Goal: Answer question/provide support: Share knowledge or assist other users

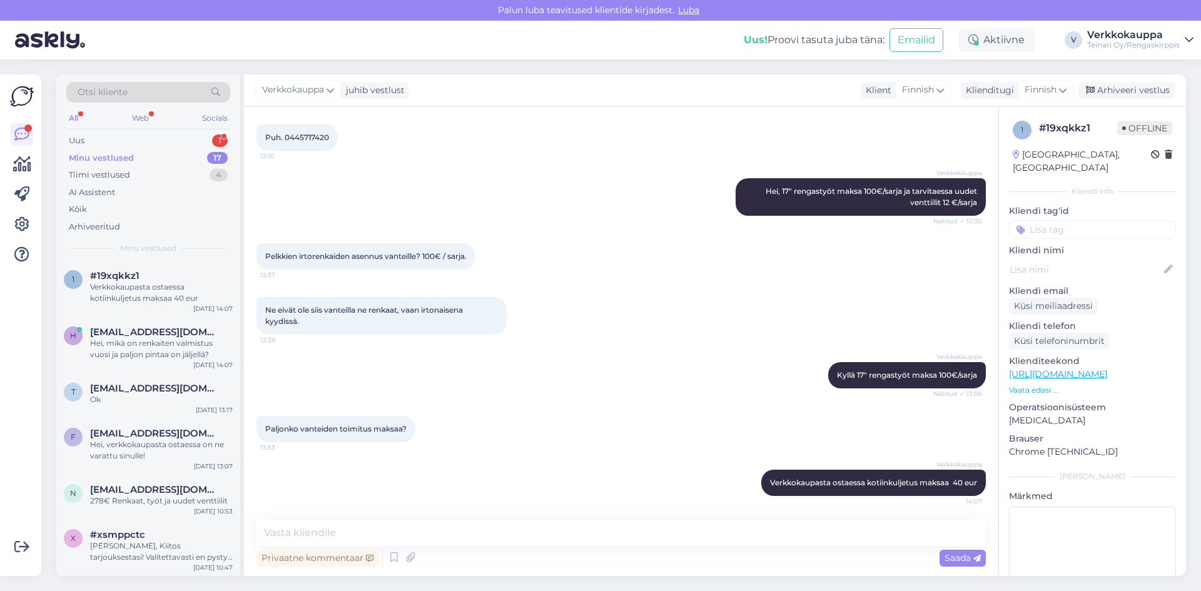
scroll to position [671, 0]
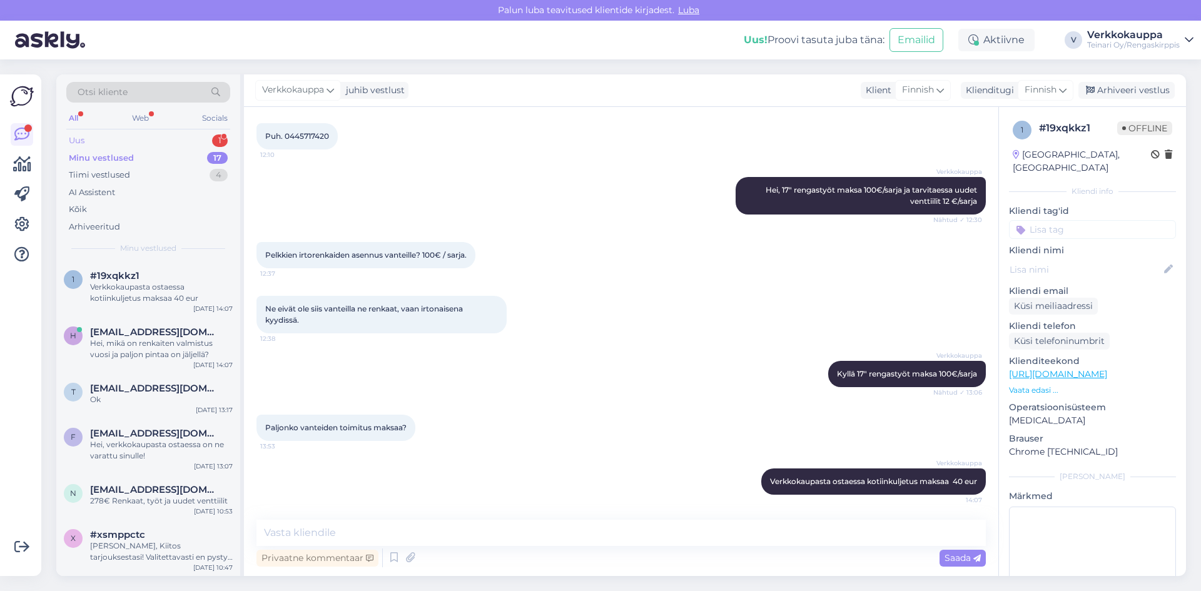
click at [86, 136] on div "Uus 1" at bounding box center [148, 141] width 164 height 18
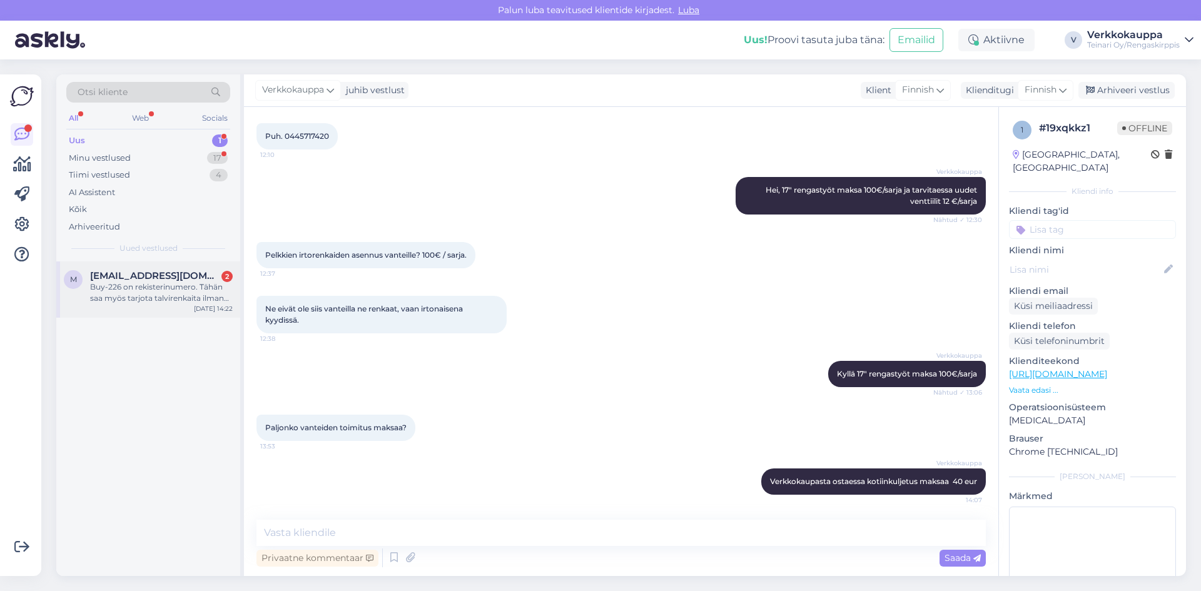
click at [169, 297] on div "Buy-226 on rekisterinumero. Tähän saa myös tarjota talvirenkaita ilman nastoja" at bounding box center [161, 293] width 143 height 23
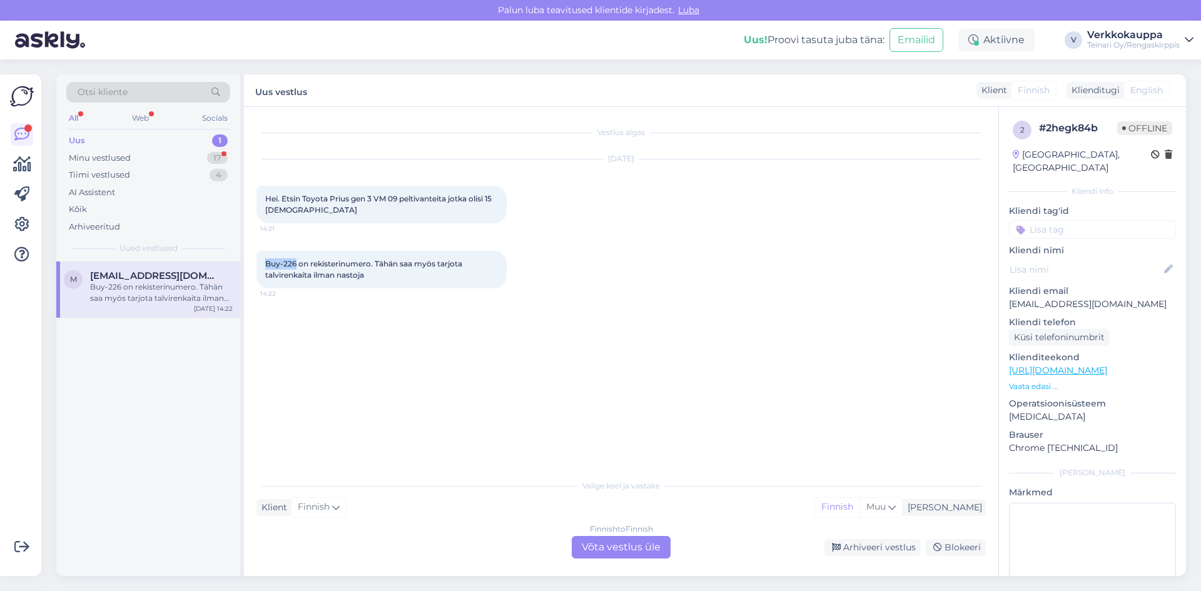
drag, startPoint x: 262, startPoint y: 264, endPoint x: 296, endPoint y: 263, distance: 33.8
click at [296, 263] on div "Buy-226 on rekisterinumero. Tähän saa myös tarjota talvirenkaita ilman nastoja …" at bounding box center [381, 270] width 250 height 38
copy span "Buy-226"
click at [383, 350] on div "Vestlus algas [DATE] Hei. Etsin Toyota Prius gen 3 VM 09 peltivanteita jotka ol…" at bounding box center [626, 290] width 741 height 342
drag, startPoint x: 295, startPoint y: 265, endPoint x: 264, endPoint y: 265, distance: 31.3
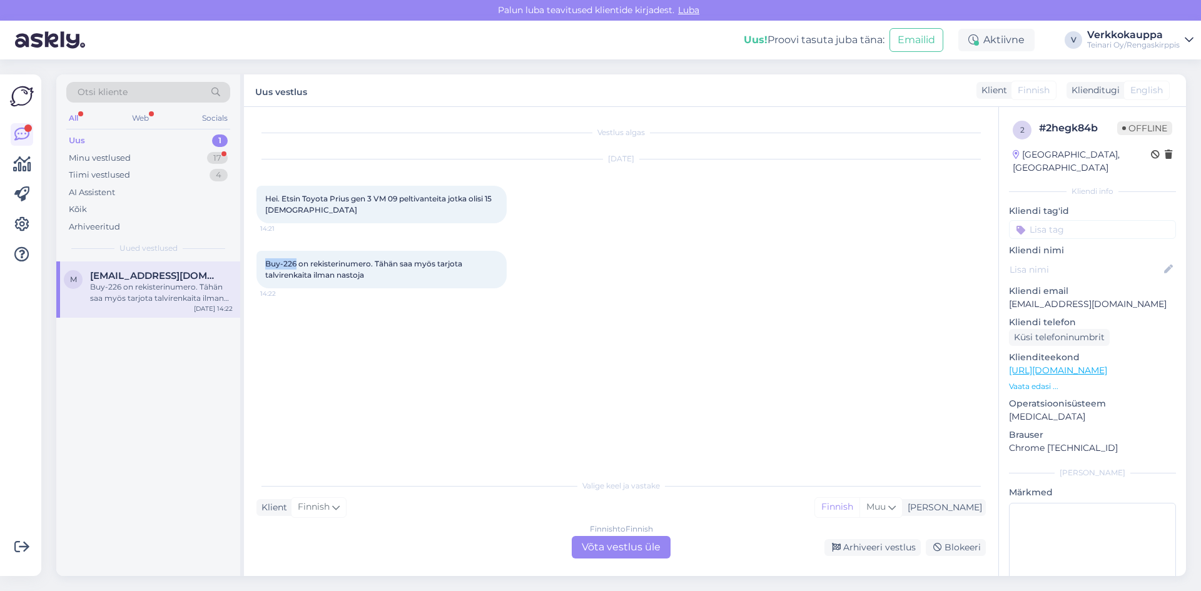
click at [264, 265] on div "Buy-226 on rekisterinumero. Tähän saa myös tarjota talvirenkaita ilman nastoja …" at bounding box center [381, 270] width 250 height 38
copy span "Buy-226"
click at [487, 395] on div "Vestlus algas [DATE] Hei. Etsin Toyota Prius gen 3 VM 09 peltivanteita jotka ol…" at bounding box center [626, 290] width 741 height 342
drag, startPoint x: 266, startPoint y: 199, endPoint x: 312, endPoint y: 210, distance: 46.4
click at [312, 210] on div "Hei. Etsin Toyota Prius gen 3 VM 09 peltivanteita jotka olisi 15 [DEMOGRAPHIC_D…" at bounding box center [381, 205] width 250 height 38
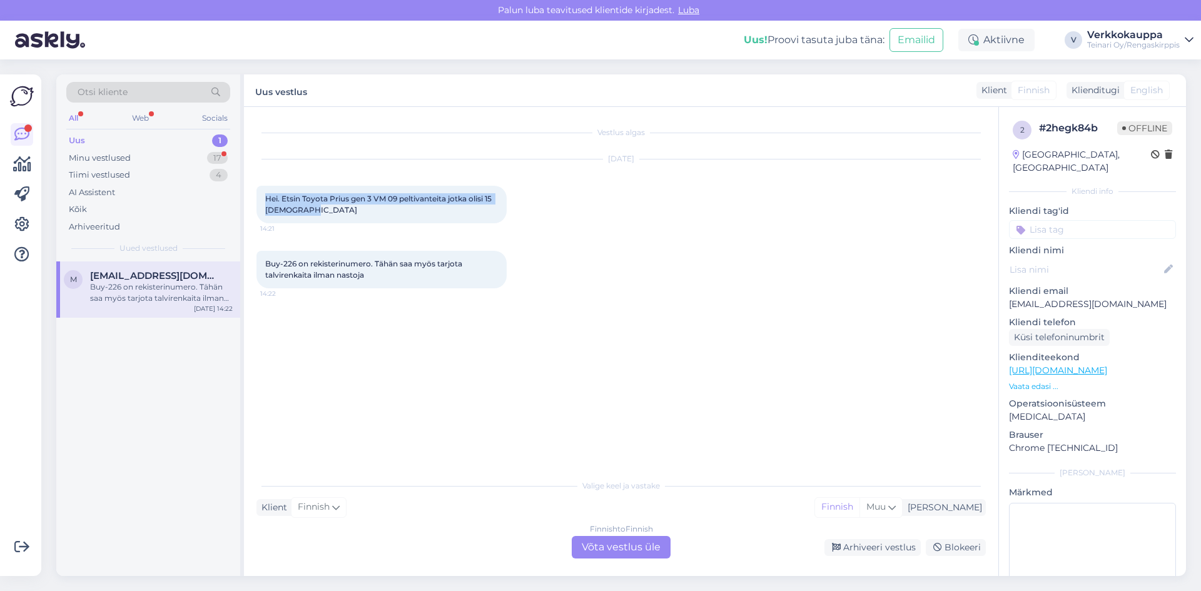
copy span "Hei. Etsin Toyota Prius gen 3 VM 09 peltivanteita jotka olisi 15 [DEMOGRAPHIC_D…"
click at [653, 554] on div "Finnish to Finnish Võta vestlus üle" at bounding box center [621, 547] width 99 height 23
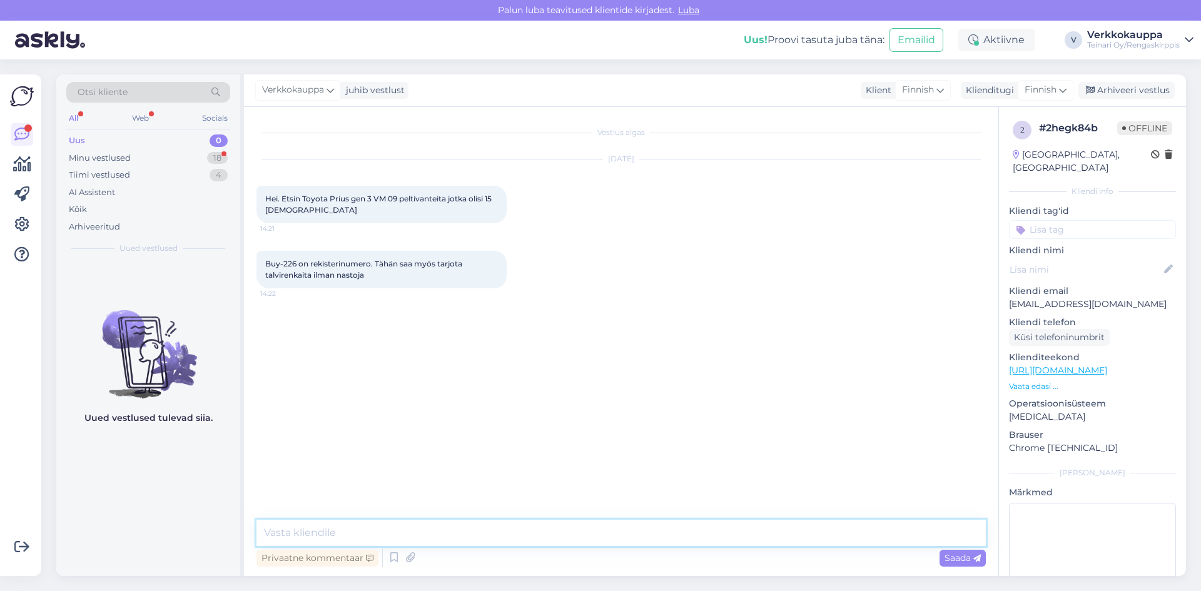
paste textarea "Hei, Kiitos yhteydenotostasi! Valitettavasti meillä ei ole tällä hetkellä 15-tu…"
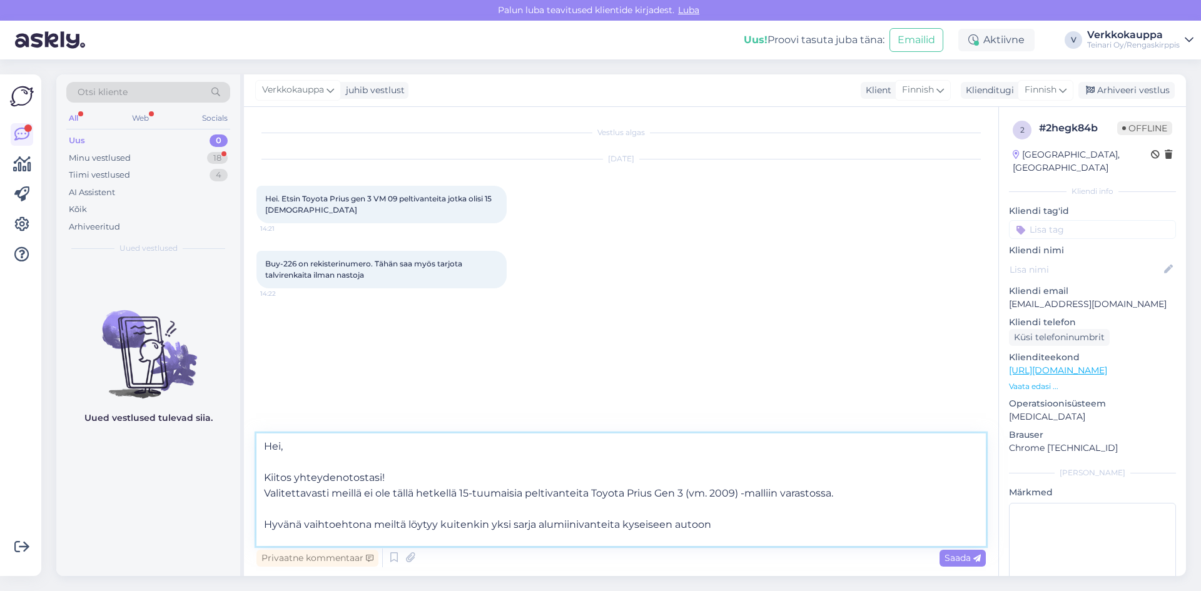
paste textarea "15″ 5×100 ET40 K57,1 15″x6 Oem"
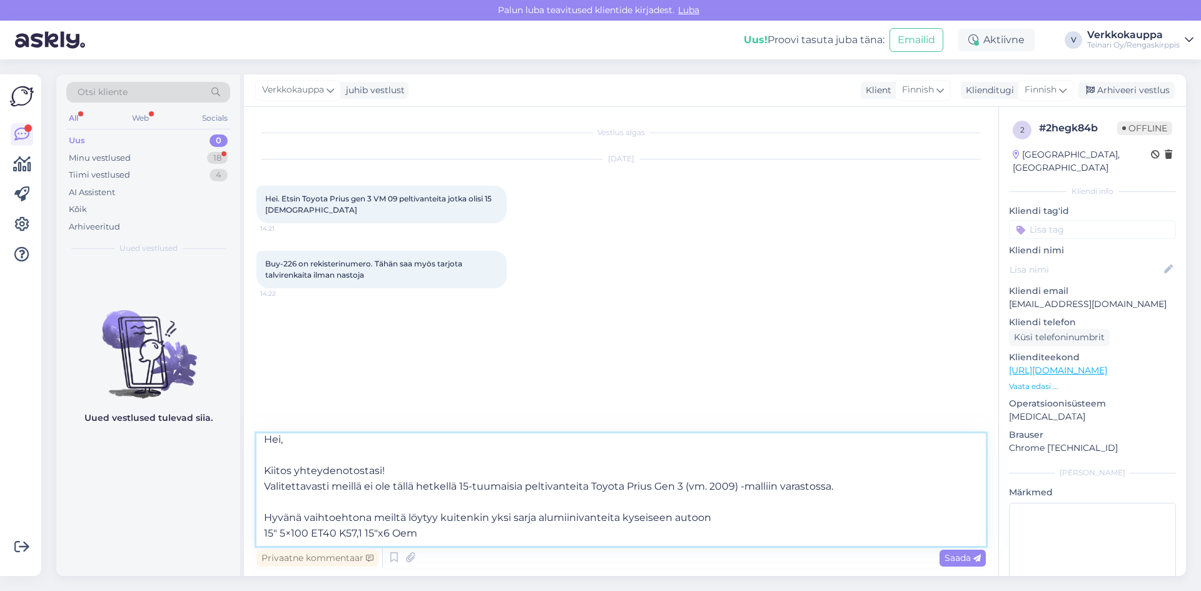
click at [434, 529] on textarea "Hei, Kiitos yhteydenotostasi! Valitettavasti meillä ei ole tällä hetkellä 15-tu…" at bounding box center [620, 490] width 729 height 113
paste textarea "35,00€/kpl"
paste textarea "[URL][DOMAIN_NAME]"
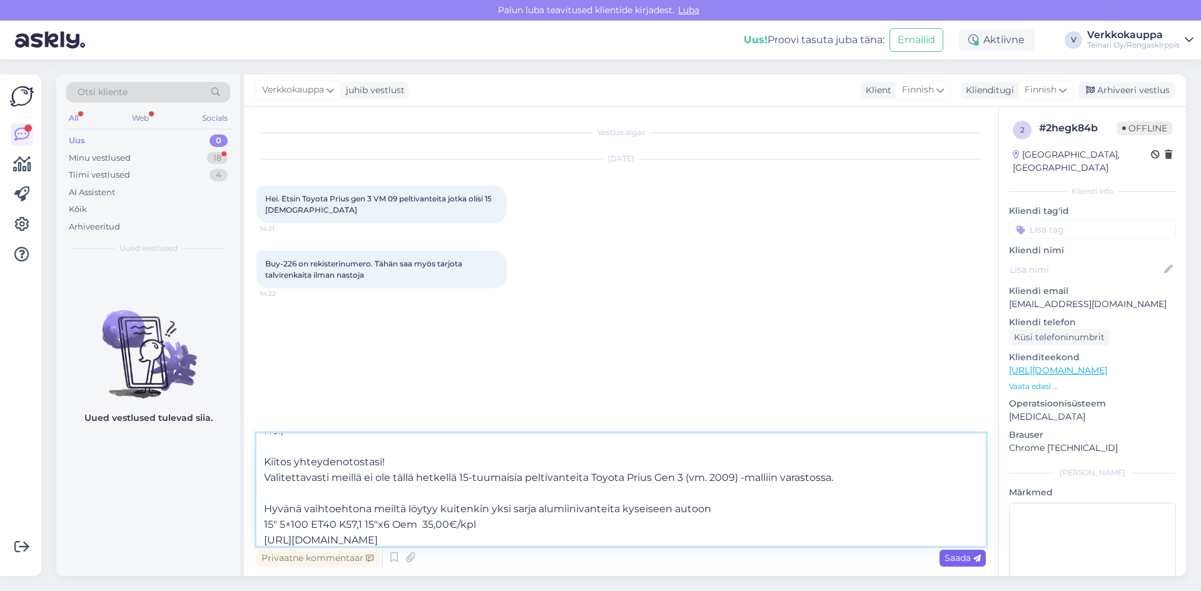
type textarea "Hei, Kiitos yhteydenotostasi! Valitettavasti meillä ei ole tällä hetkellä 15-tu…"
click at [961, 560] on span "Saada" at bounding box center [963, 557] width 36 height 11
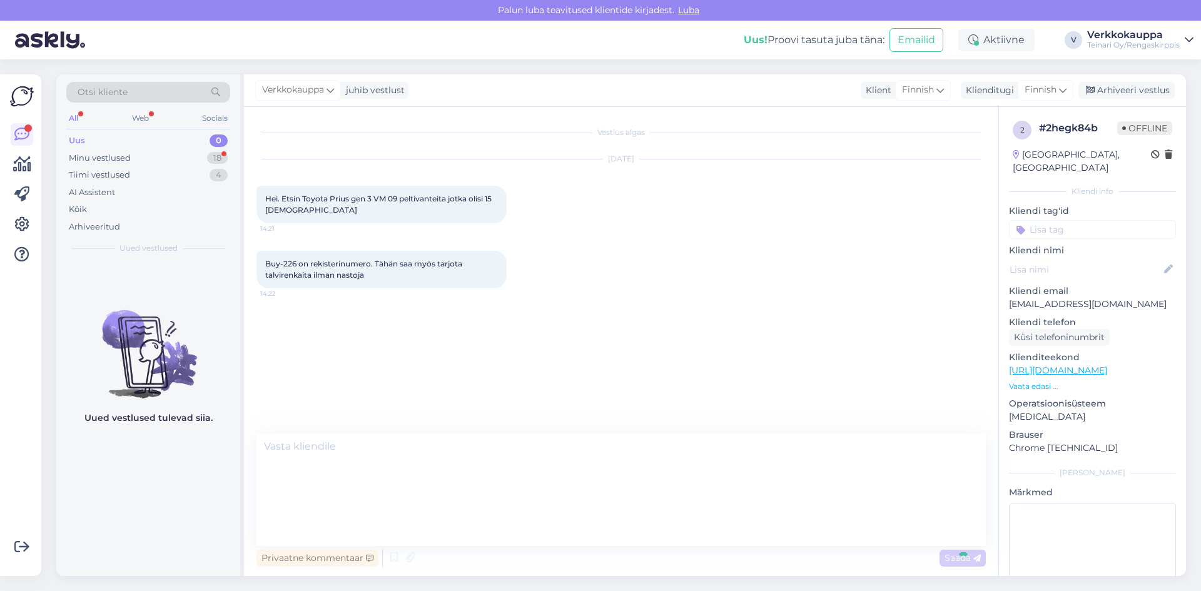
scroll to position [0, 0]
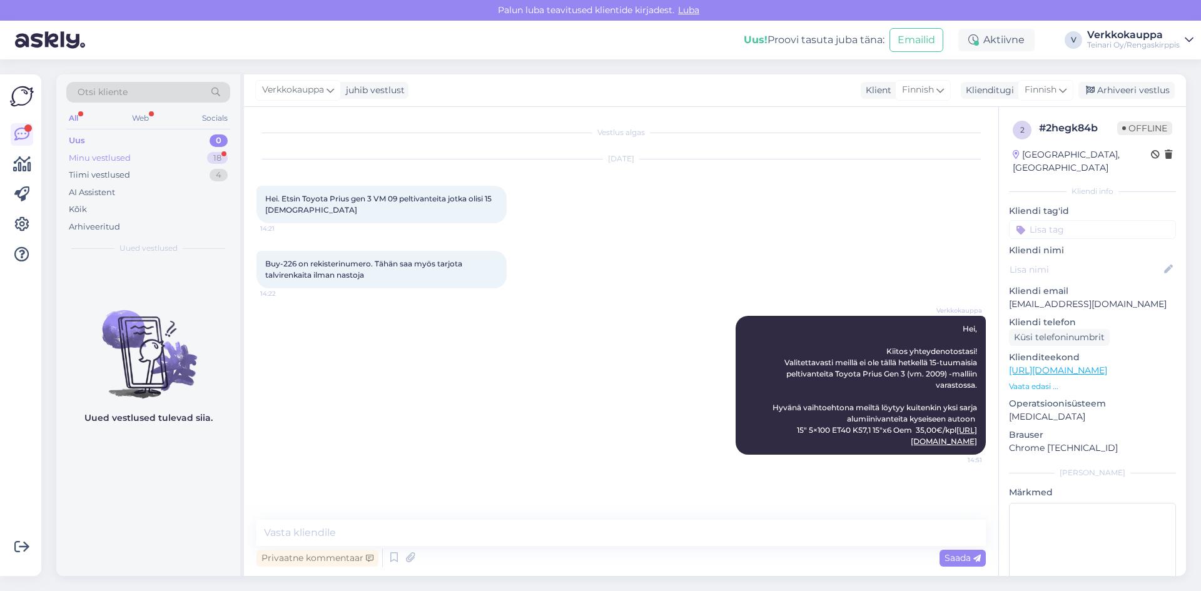
click at [84, 156] on div "Minu vestlused" at bounding box center [100, 158] width 62 height 13
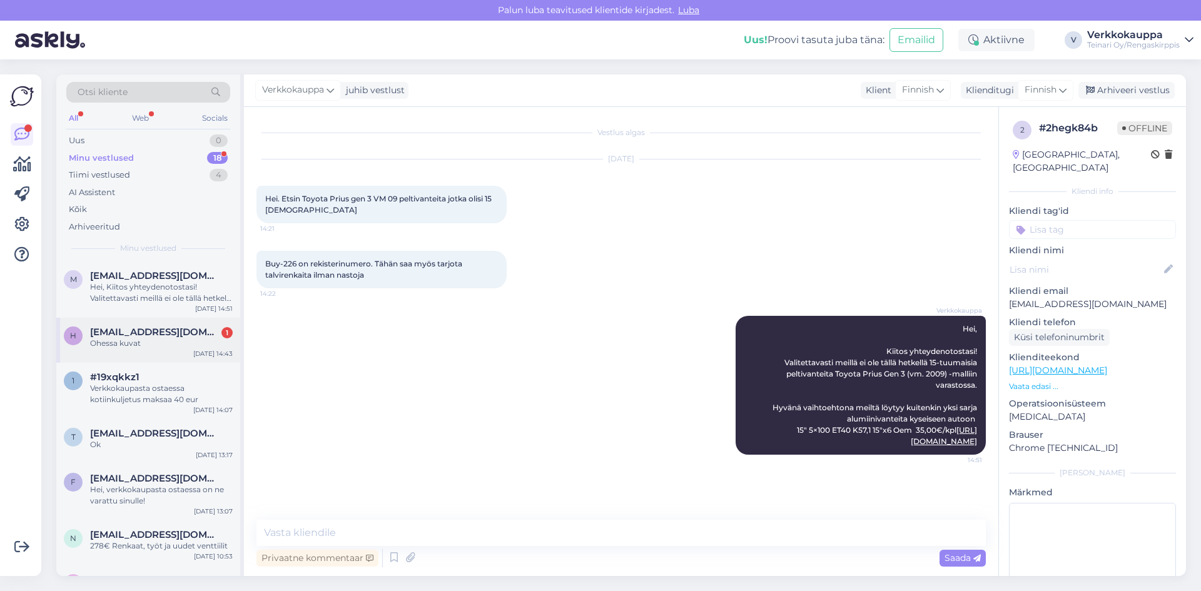
click at [158, 352] on div "h [EMAIL_ADDRESS][DOMAIN_NAME] 1 Ohessa kuvat [DATE] 14:43" at bounding box center [148, 340] width 184 height 45
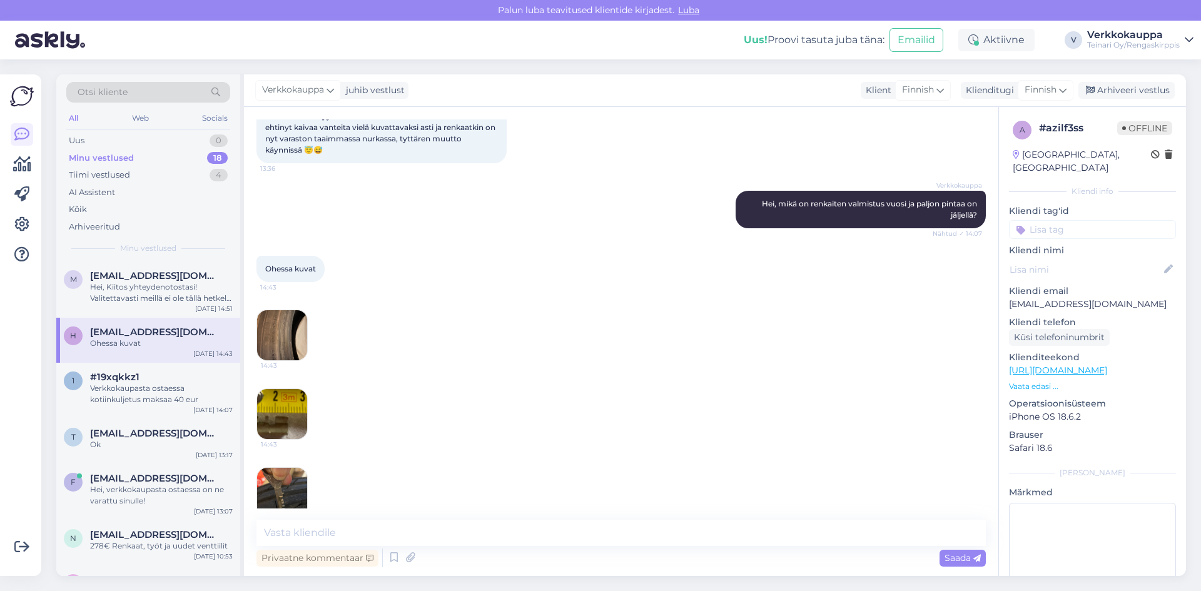
scroll to position [925, 0]
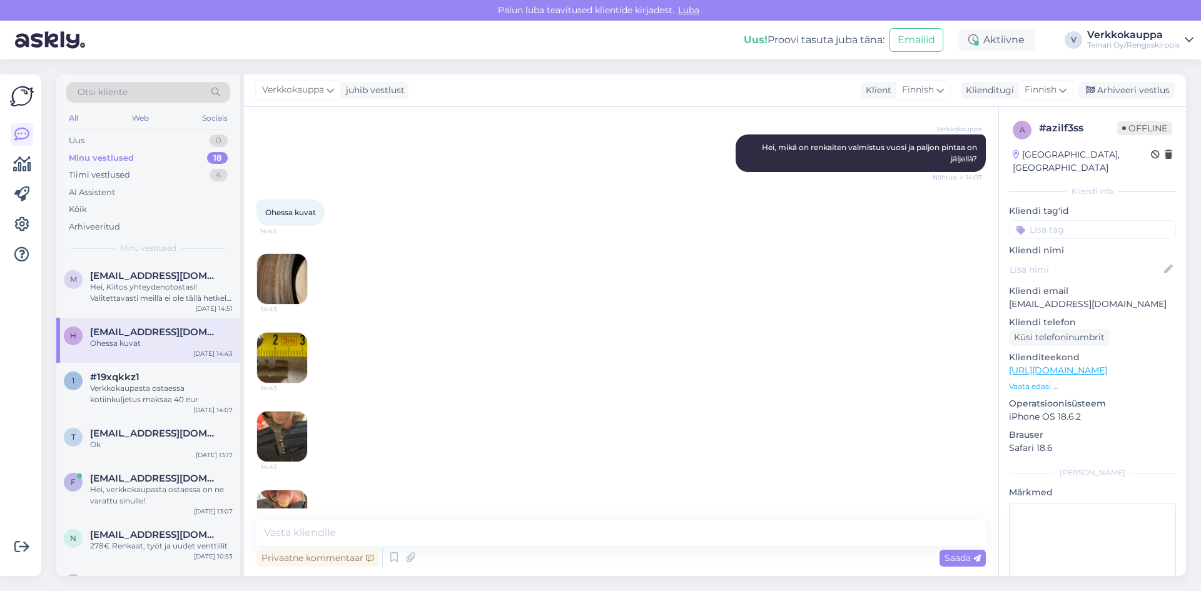
click at [290, 282] on img at bounding box center [282, 279] width 50 height 50
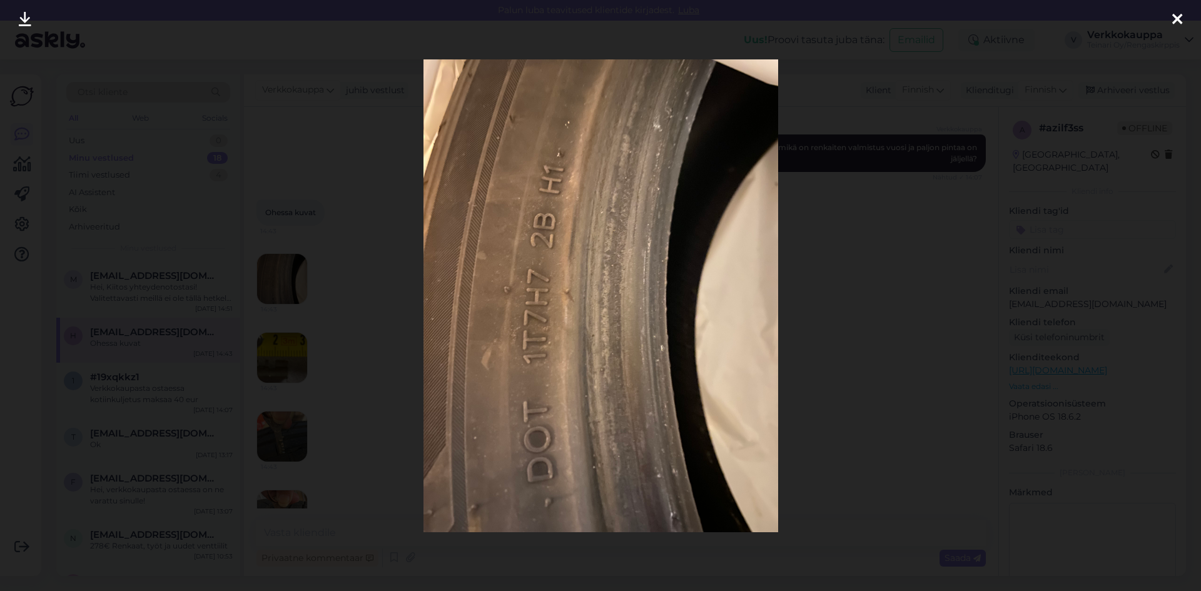
click at [622, 404] on img at bounding box center [601, 295] width 355 height 473
click at [832, 394] on div at bounding box center [600, 295] width 1201 height 591
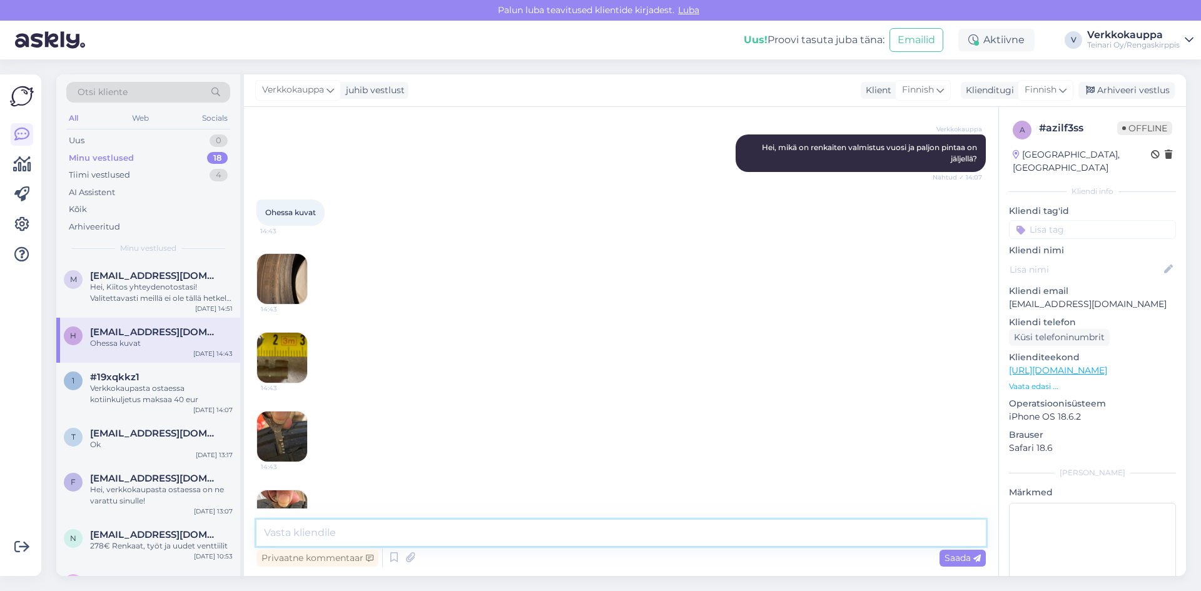
click at [348, 528] on textarea at bounding box center [620, 533] width 729 height 26
type textarea "L"
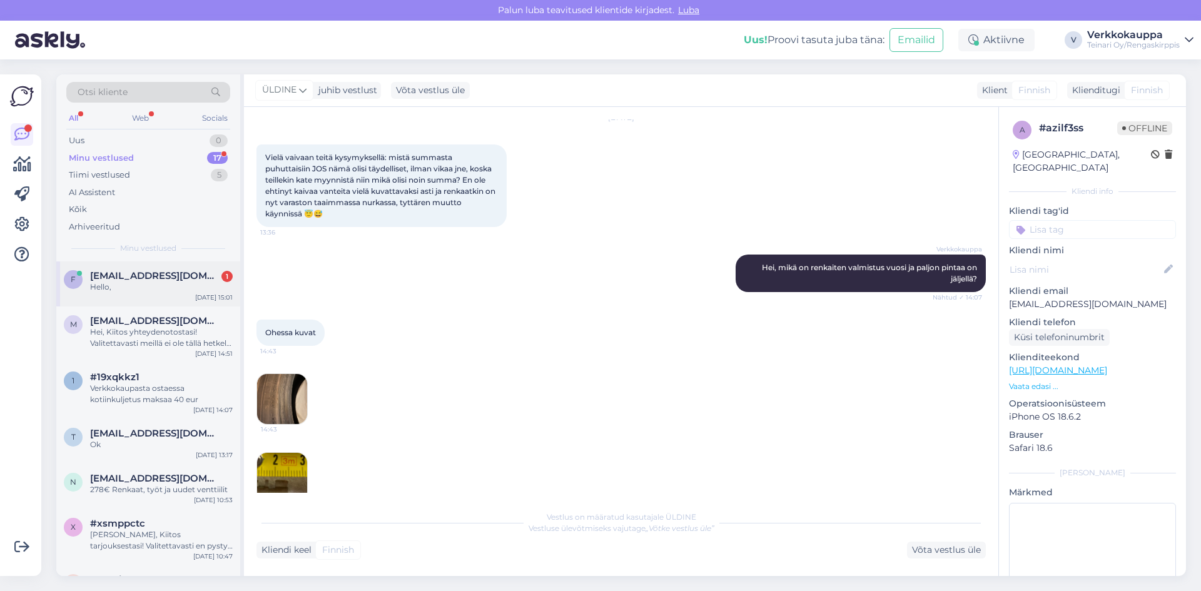
scroll to position [799, 0]
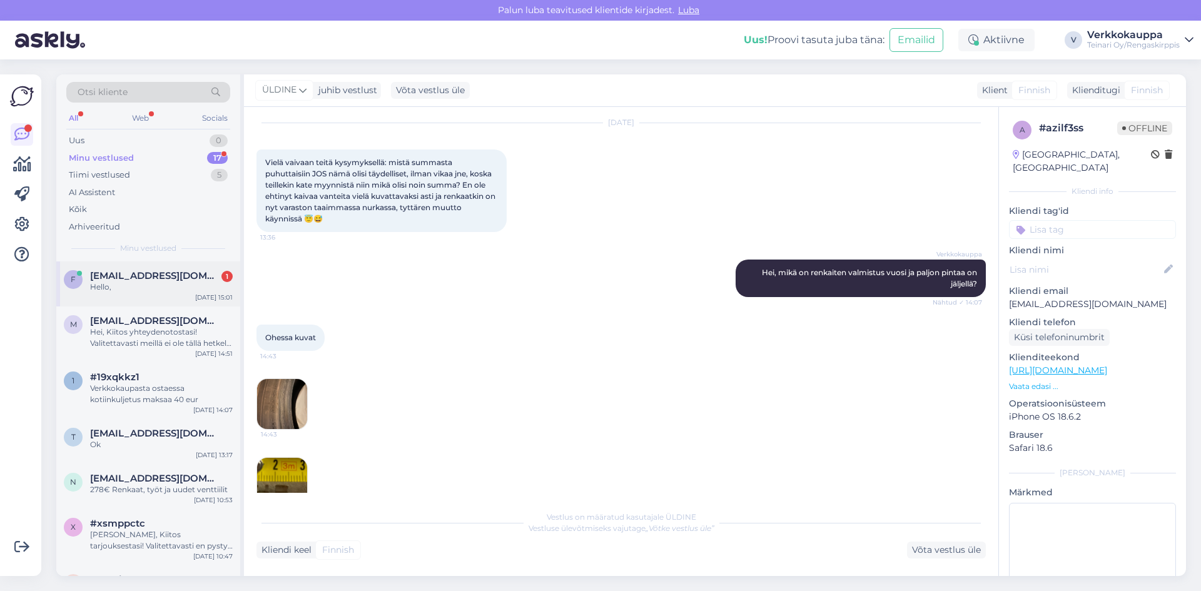
click at [153, 283] on div "Hello," at bounding box center [161, 287] width 143 height 11
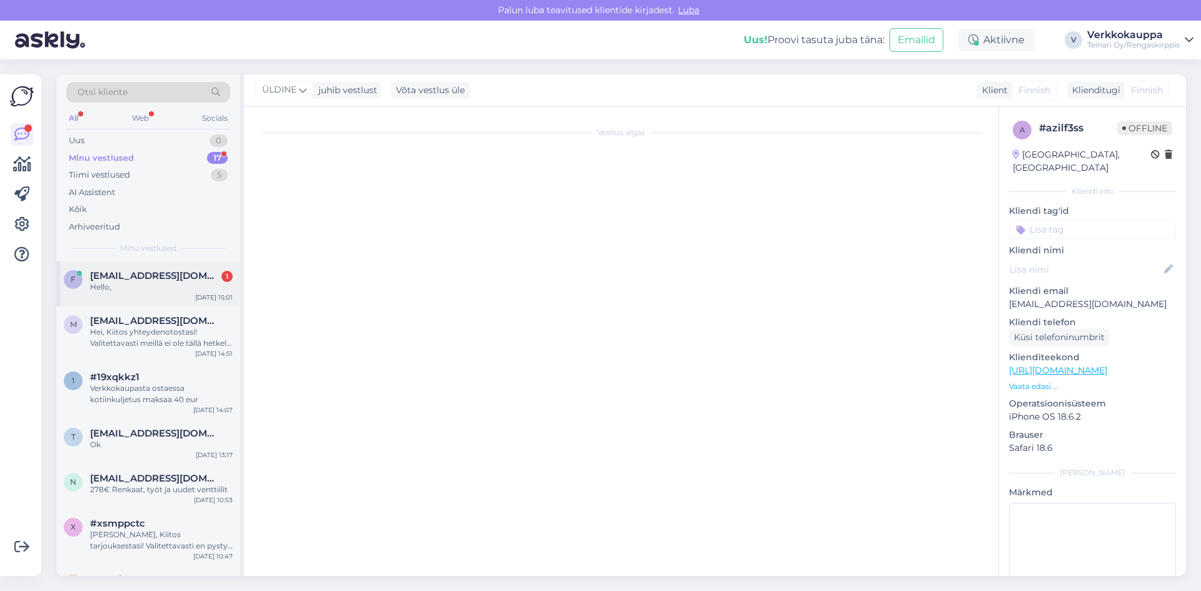
scroll to position [765, 0]
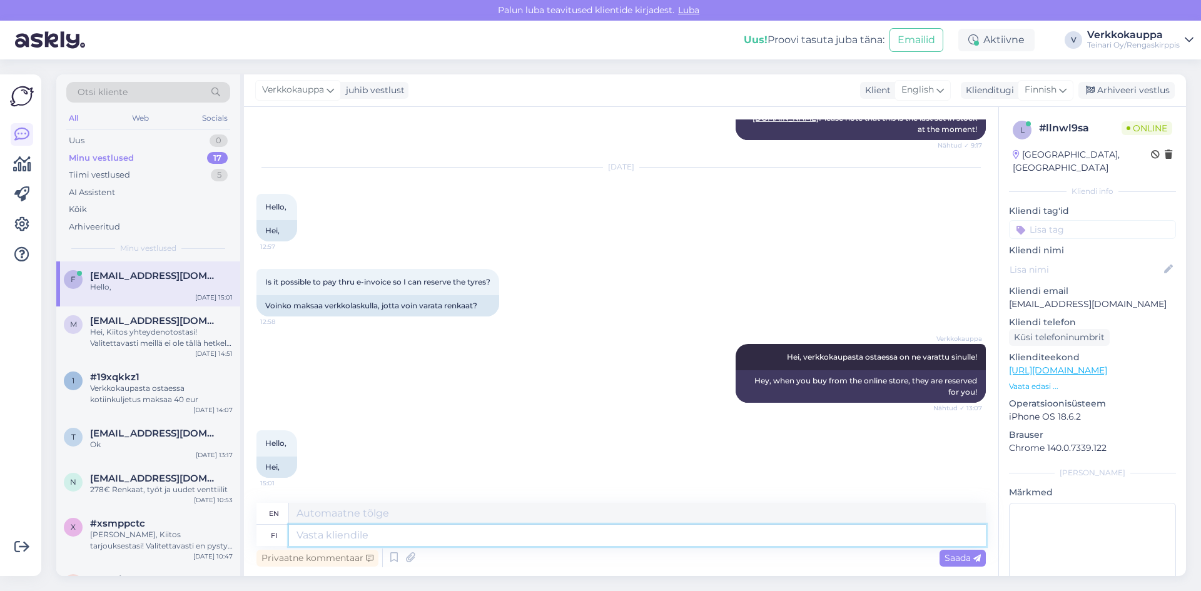
click at [390, 535] on textarea at bounding box center [637, 535] width 697 height 21
type textarea "Hei"
type textarea "Hello"
type textarea "Hei"
click at [949, 561] on span "Saada" at bounding box center [963, 557] width 36 height 11
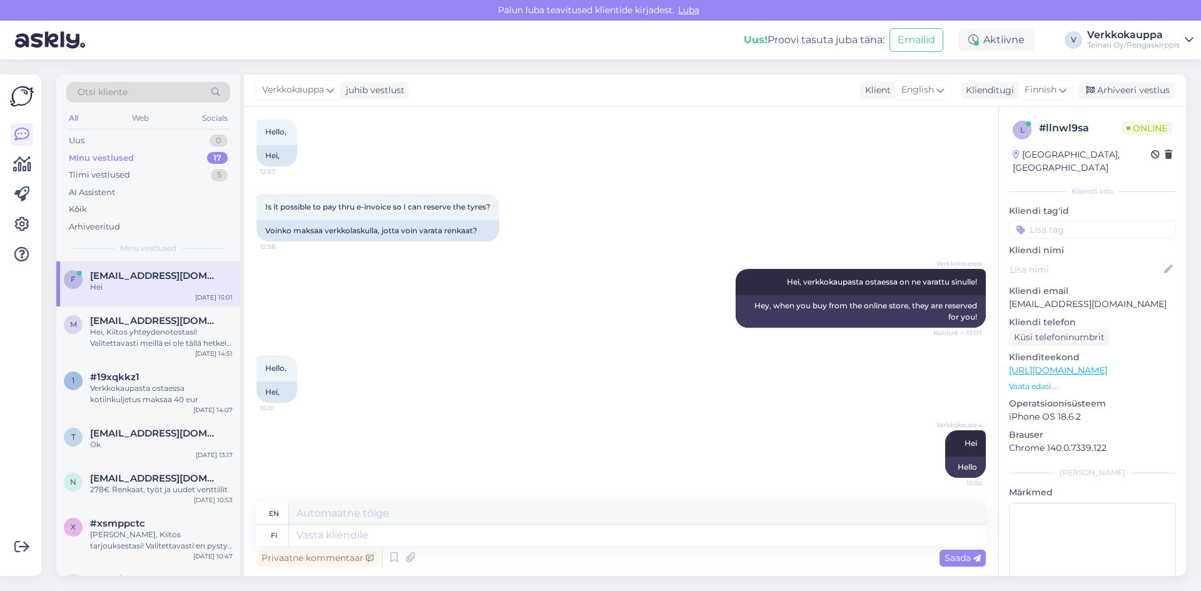
scroll to position [1017, 0]
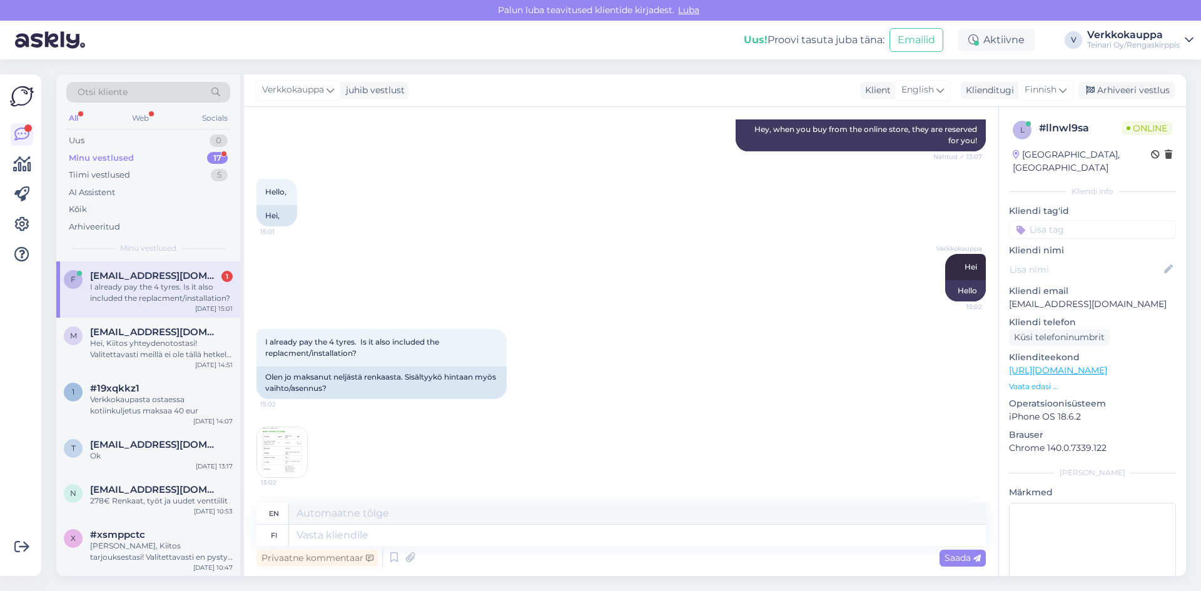
click at [285, 442] on img at bounding box center [282, 452] width 50 height 50
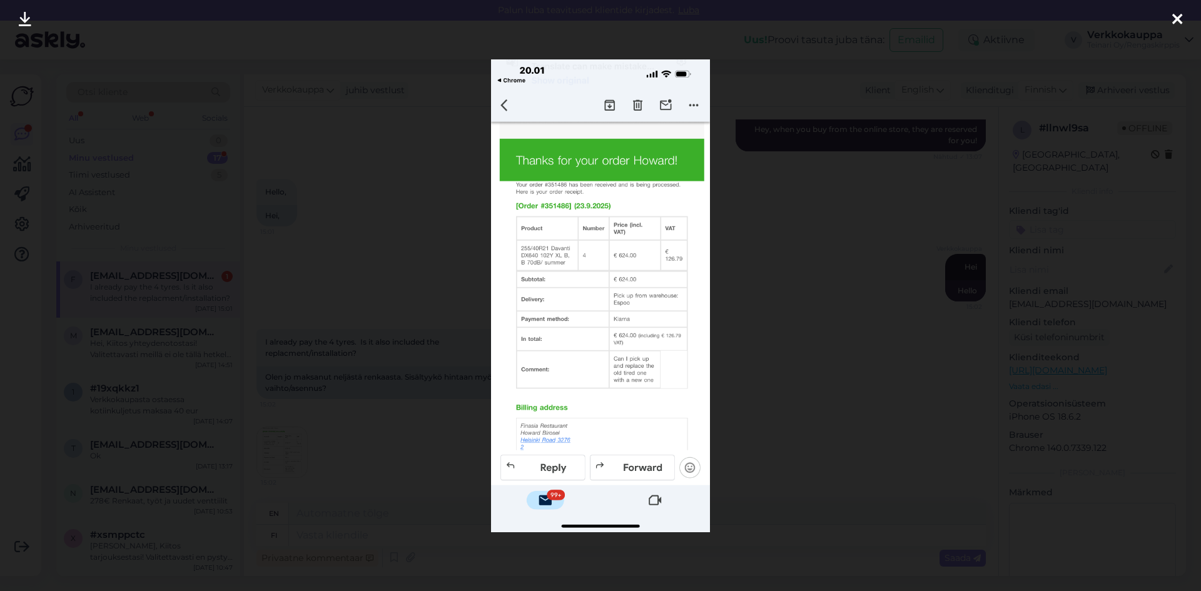
click at [610, 35] on div at bounding box center [600, 295] width 1201 height 591
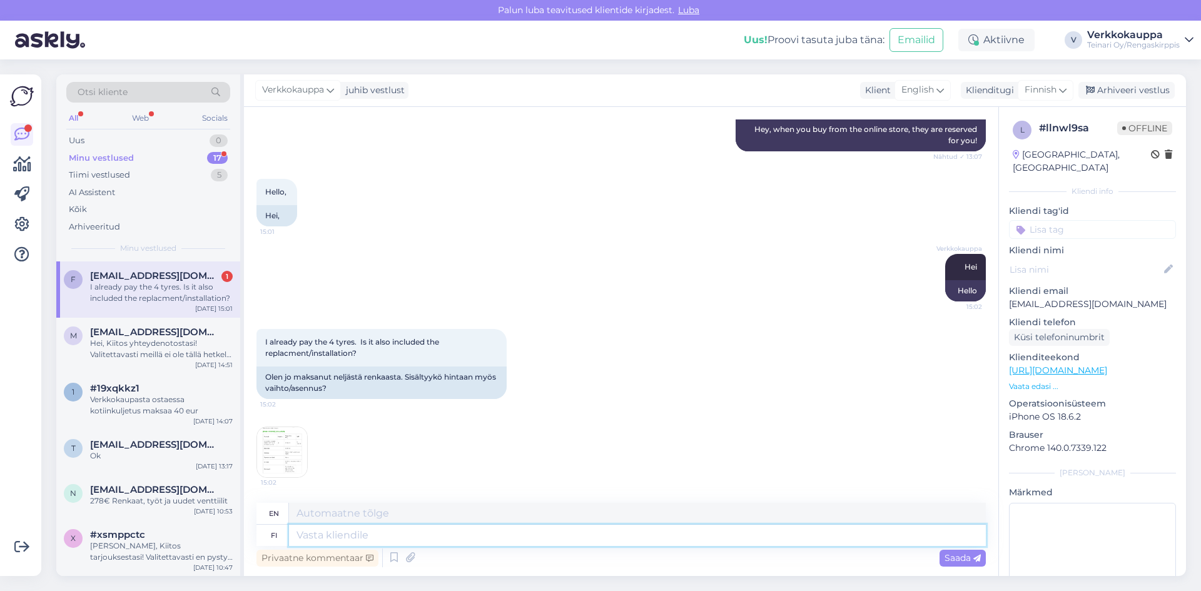
click at [334, 536] on textarea at bounding box center [637, 535] width 697 height 21
type textarea "Rengat e"
type textarea "Tires"
type textarea "Rengat eivät"
type textarea "The tires do not"
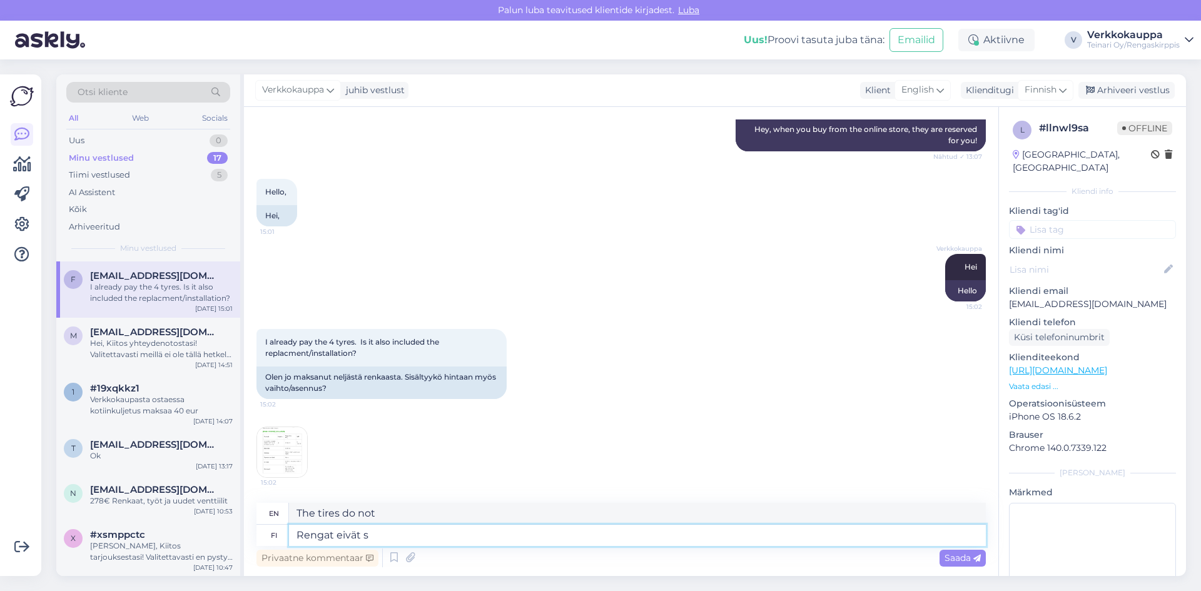
type textarea "Rengat eivät si"
type textarea "The tires are not"
type textarea "Rengat eivät sisltä"
type textarea "Tires not included"
type textarea "Rengat eivät sisältä re"
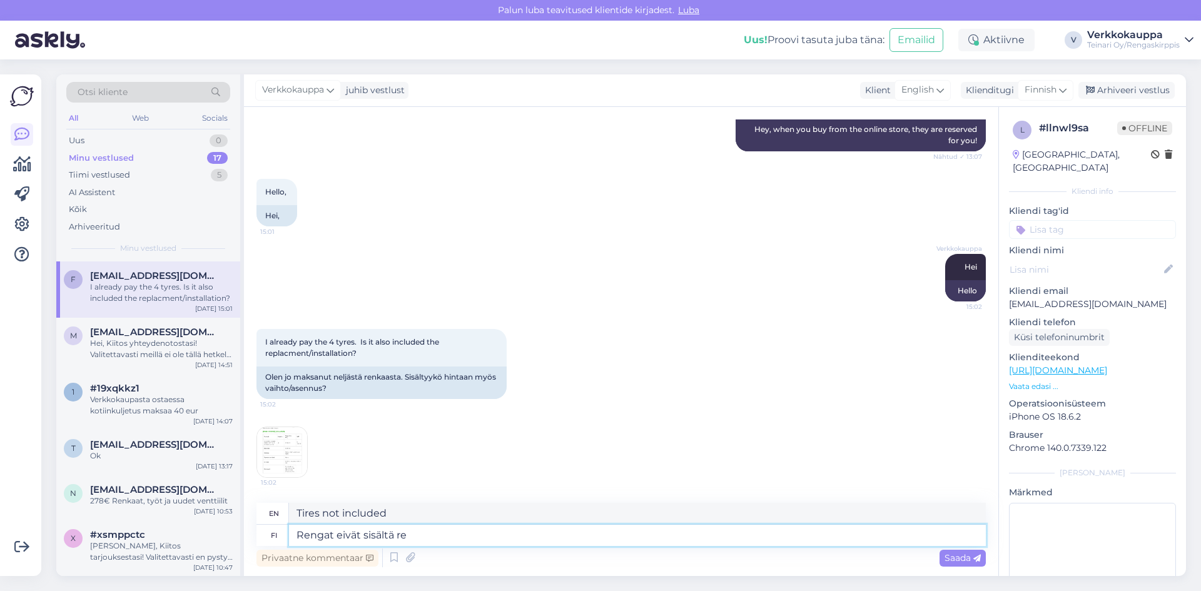
type textarea "The tires do not contain rubber."
type textarea "Rengat eivät sisältä rengastöitä"
type textarea "Tires do not include tire work"
type textarea "Rengat eivät sisältä rengastöitä ,"
type textarea "Tires do not include tire work,"
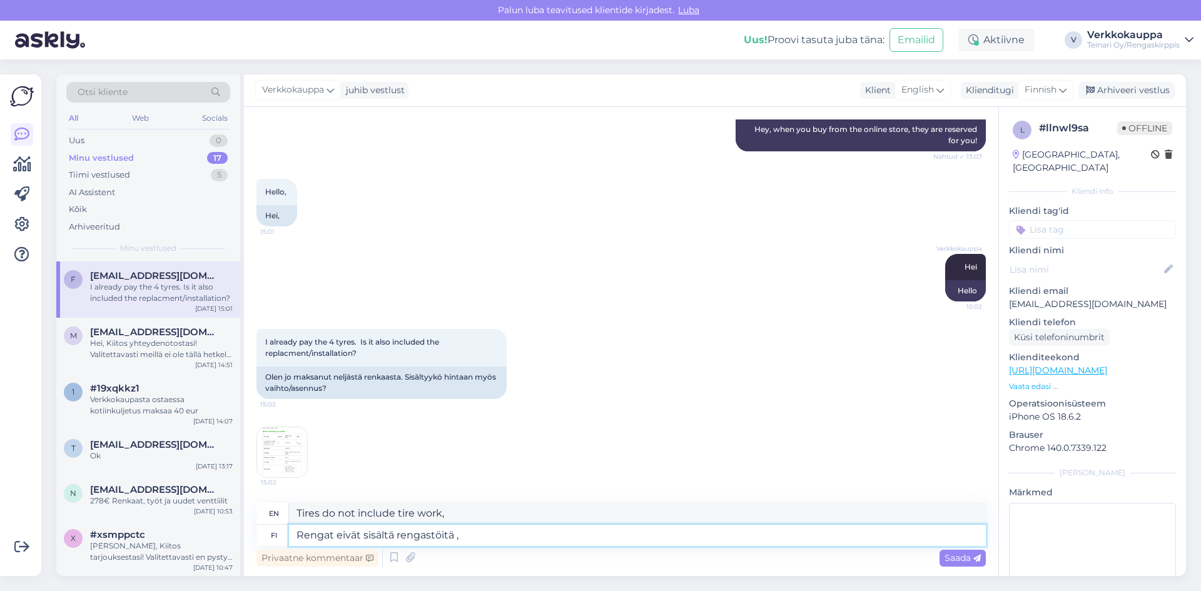
type textarea "Rengat eivät sisältä rengastöitä"
type textarea "Tires do not include tire work"
type textarea "Rengat eivät sisältä rengastöitä ."
type textarea "Tires do not include tire work."
type textarea "Rengat eivät sisältä rengastöitä . 21""
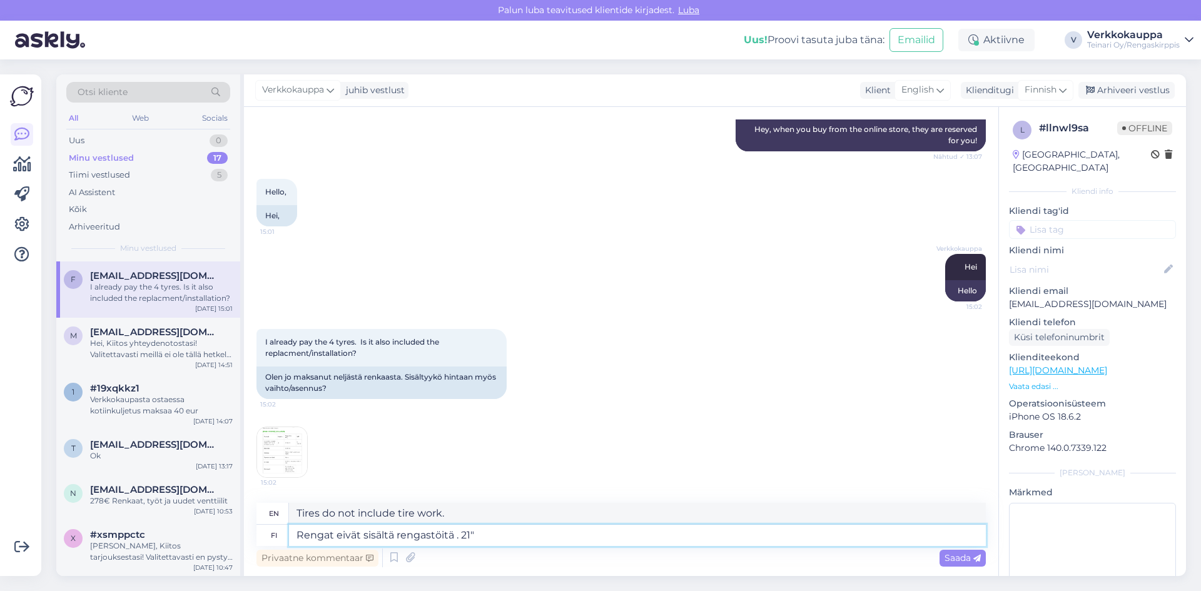
type textarea "Tires do not include tire work. 21"
type textarea "Rengat eivät sisältä rengastöitä . 21""
type textarea "Tires do not include tire work. 21""
type textarea "Rengat eivät sisältä rengastöitä . 21" renkaiten"
type textarea "Tires do not include tire work. 21" tires included"
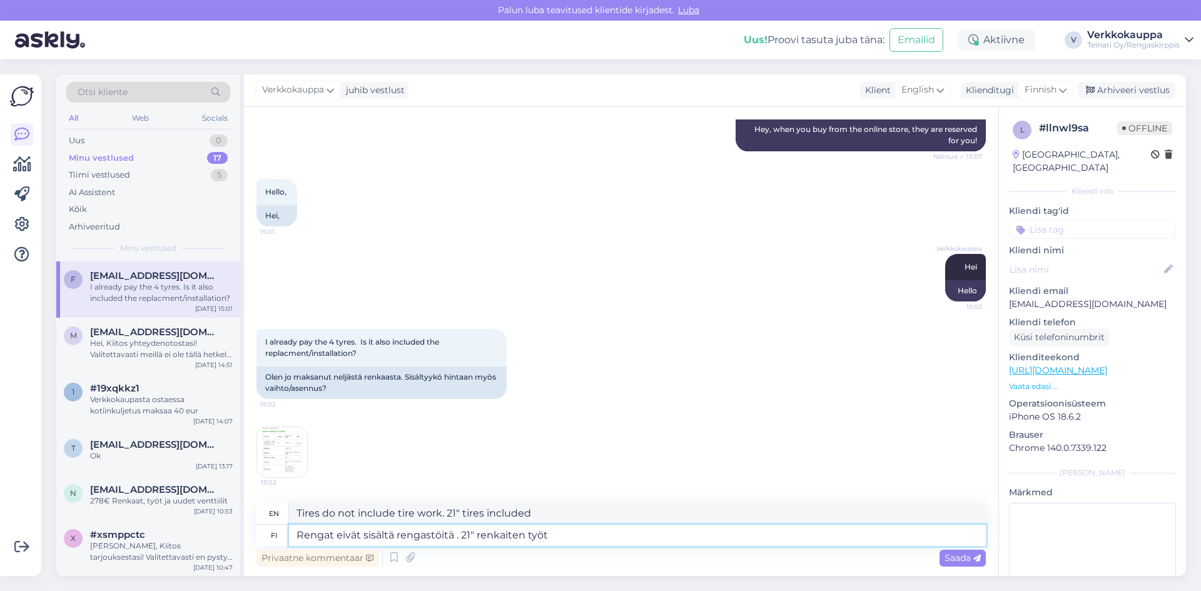
type textarea "Rengat eivät sisältä rengastöitä . 21" renkaiten työtm"
type textarea "Tires do not include tire work. 21" tires do not include tire work."
type textarea "Rengat eivät sisältä rengastöitä . 21" renkaiten työt"
type textarea "Tires do not include tire work. 21" tire work"
type textarea "Rengat eivät sisältä rengastöitä . 21" renkaiten työt maksaa"
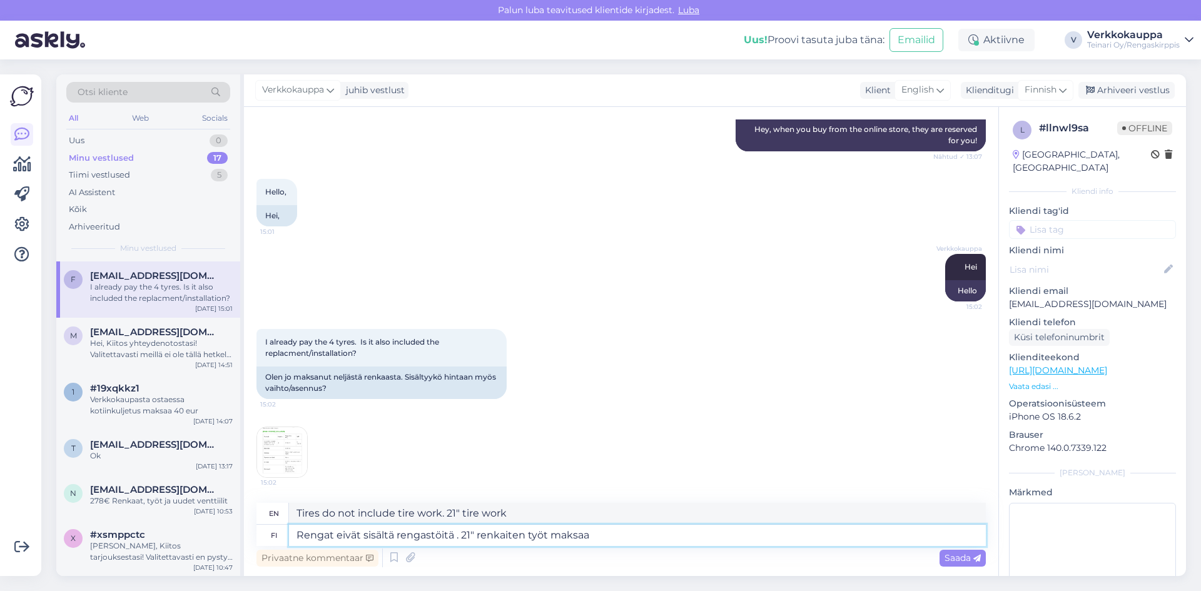
type textarea "Tires do not include tire work. 21" tires require labor."
type textarea "Rengat eivät sisältä rengastöitä . 21" renkaiten työt maksaa 150"
type textarea "Tires do not include tire work. 21" tires cost 150"
type textarea "Rengat eivät sisältä rengastöitä . 21" renkaiten työt maksaa 150€"
type textarea "Tires do not include tire work. Work on 21" tires costs €150."
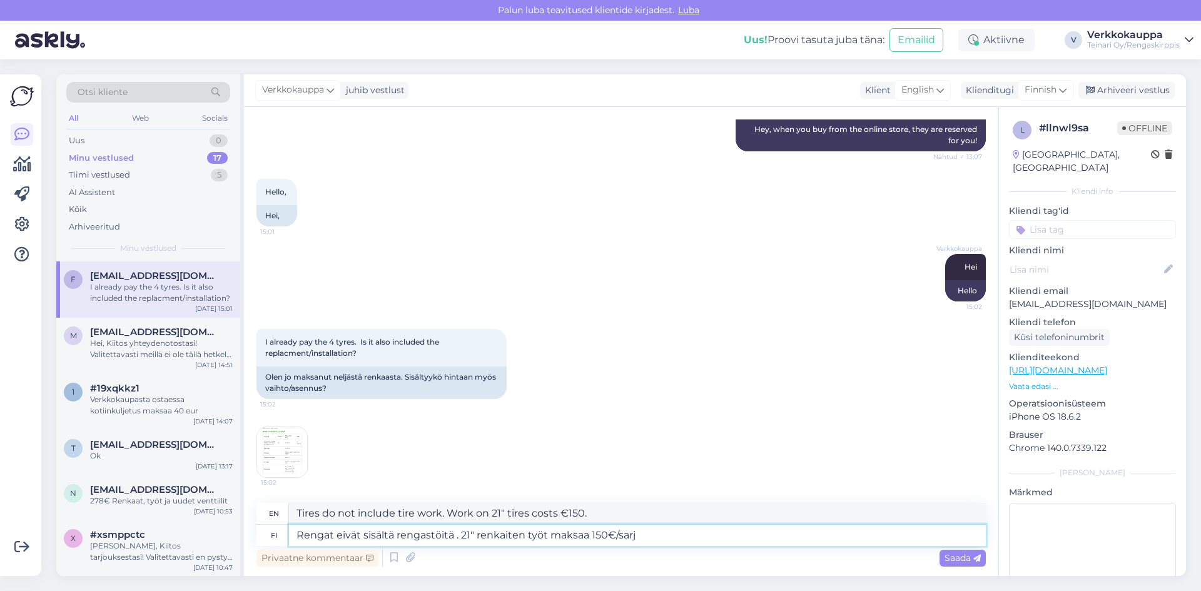
type textarea "Rengat eivät sisältä rengastöitä . 21" renkaiten työt maksaa 150€/sarja"
type textarea "Tires do not include tire work. Work on 21" tires costs €150/set."
type textarea "Rengat eivät sisältä rengastöitä . 21" renkaiten työt maksaa 150€/sarja +"
type textarea "Tires do not include tire work. 21" tire work costs 150€/set +"
type textarea "Rengat eivät sisältä rengastöitä . 21" renkaiten työt maksaa 150€/sarja + uudet…"
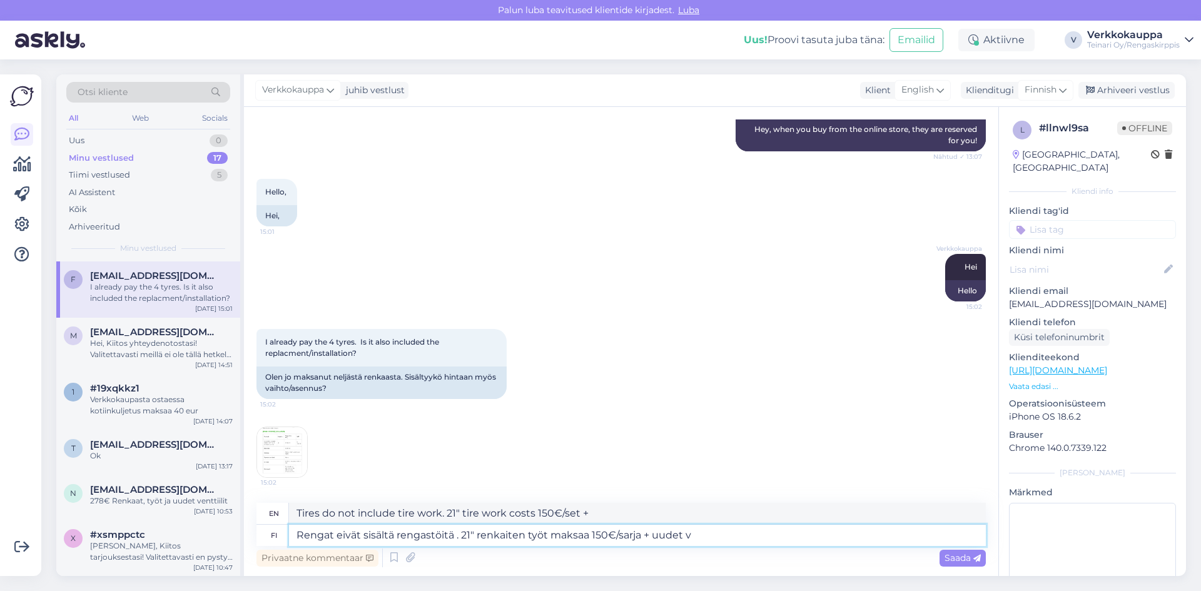
type textarea "Tires do not include tire work. 21" tire work costs 150€/set + new"
type textarea "Rengat eivät sisältä rengastöitä . 21" renkaiten työt maksaa 150€/sarja + uudet…"
type textarea "Tires do not include tire work. For 21" tires, work costs 150€/set + new valves"
type textarea "Rengat eivät sisältä rengastöitä . 21" renkaiten työt maksaa 150€/sarja + uudet…"
type textarea "Tires do not include tire work. 21" tire work costs €150/set + new valves if ne…"
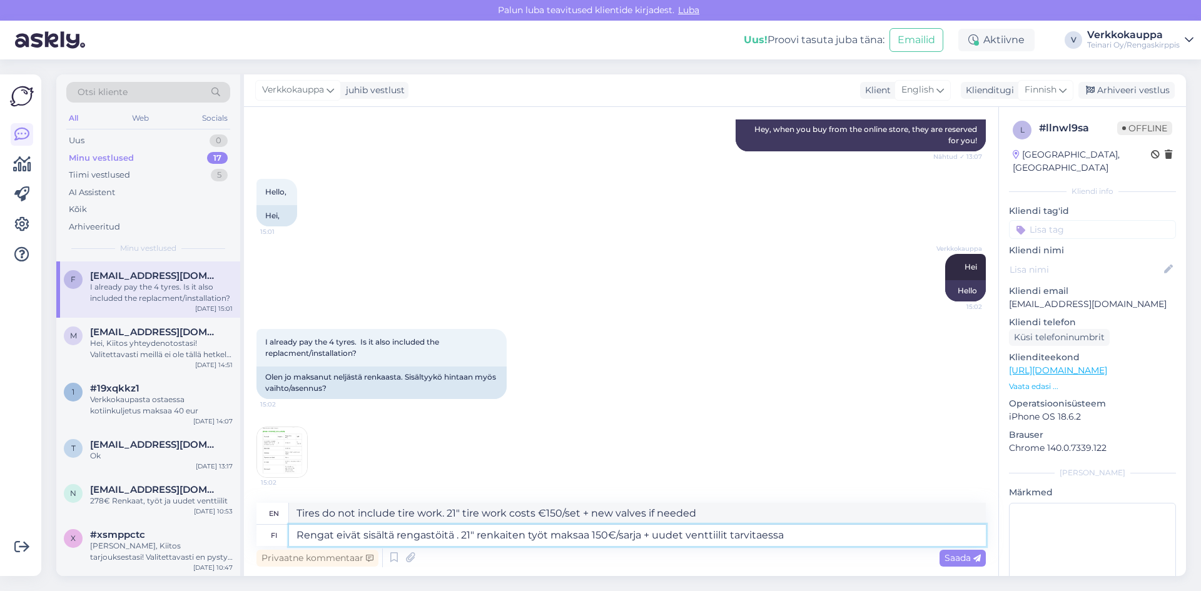
type textarea "Rengat eivät sisältä rengastöitä . 21" renkaiten työt maksaa 150€/sarja + uudet…"
type textarea "Tires do not include tire work. For 21" tires, work costs €150/set + new valves…"
type textarea "Rengat eivät sisältä rengastöitä . 21" renkaiten työt maksaa 150€/sarja + uudet…"
type textarea "Tires do not include tire work. 21" tire work costs 150€/set + new valves if ne…"
type textarea "Rengat eivät sisältä rengastöitä . 21" renkaiten työt maksaa 150€/sarja + uudet…"
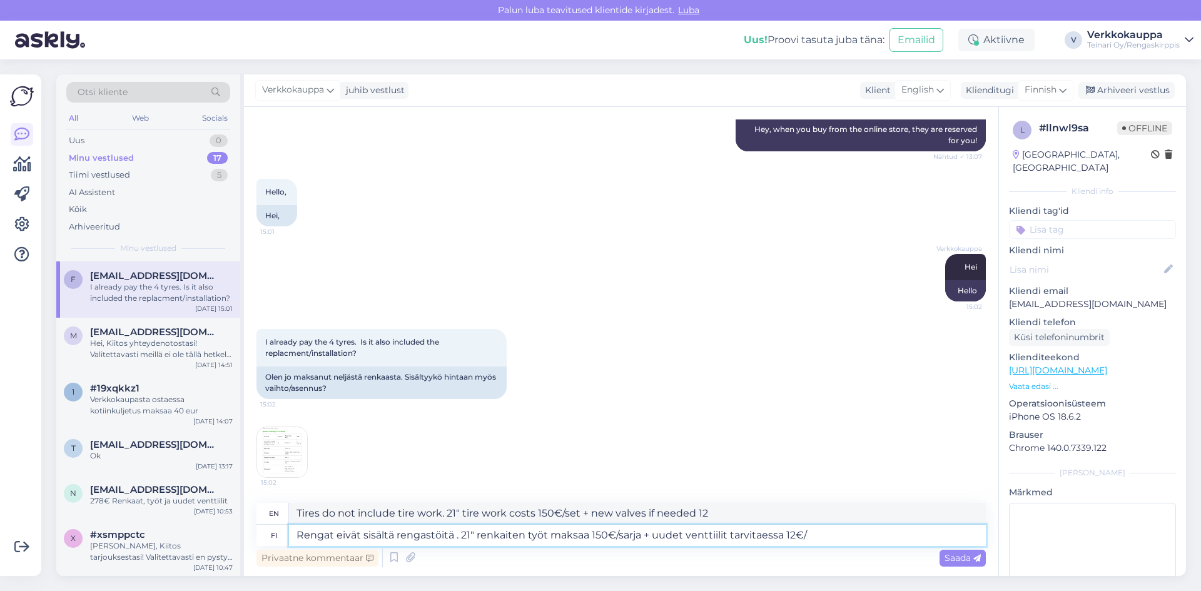
type textarea "Tires do not include tire work. For 21" tires, work costs €150/set + new valves…"
type textarea "Rengat eivät sisältä rengastöitä . 21" renkaiten työt maksaa 150€/sarja + uudet…"
type textarea "Tires do not include tire work. For 21" tires, work costs 150€/set + new valves…"
type textarea "Rengat eivät sisältä rengastöitä . 21" renkaiten työt maksaa 150€/sarja + uudet…"
click at [962, 556] on span "Saada" at bounding box center [963, 557] width 36 height 11
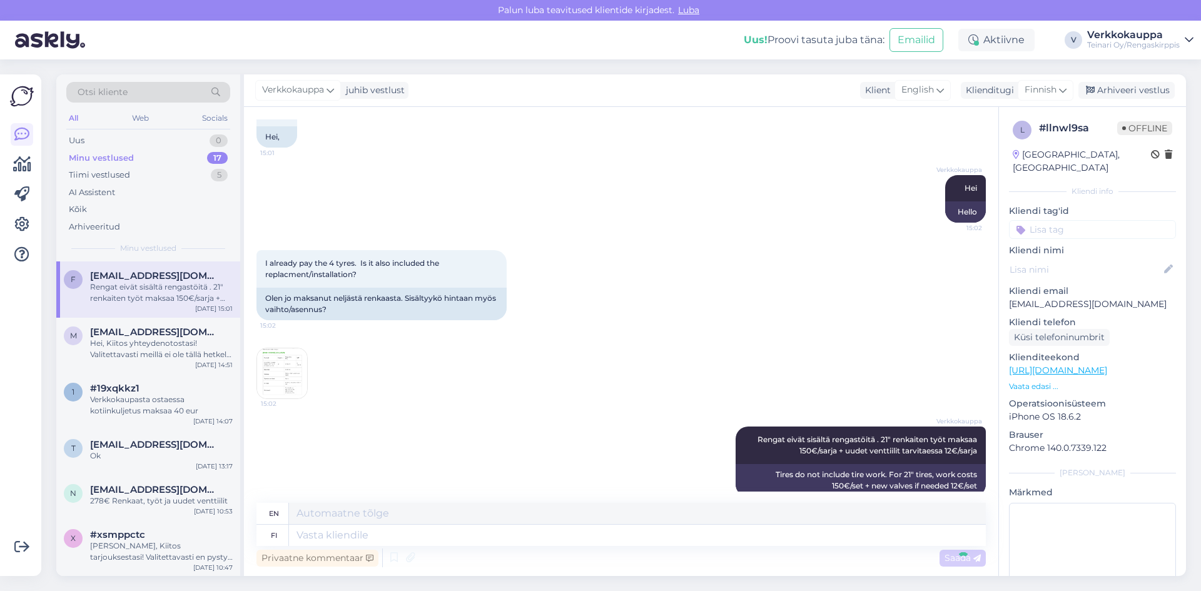
scroll to position [1114, 0]
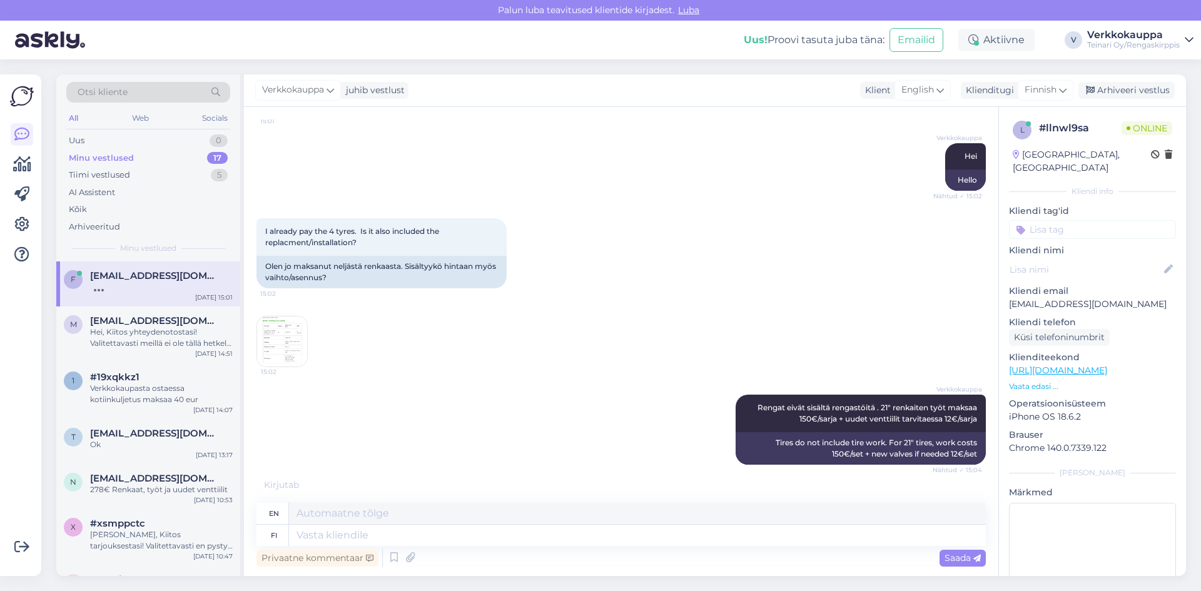
click at [569, 455] on div "Verkkokauppa Rengat eivät sisältä rengastöitä . 21" renkaiten työt maksaa 150€/…" at bounding box center [620, 430] width 729 height 98
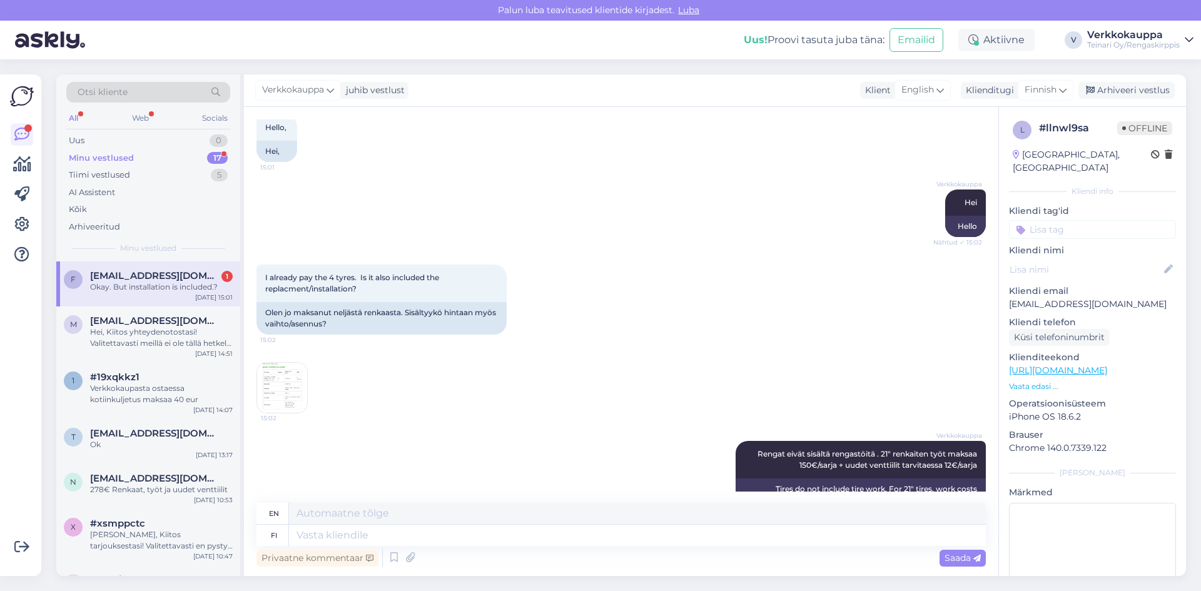
scroll to position [1189, 0]
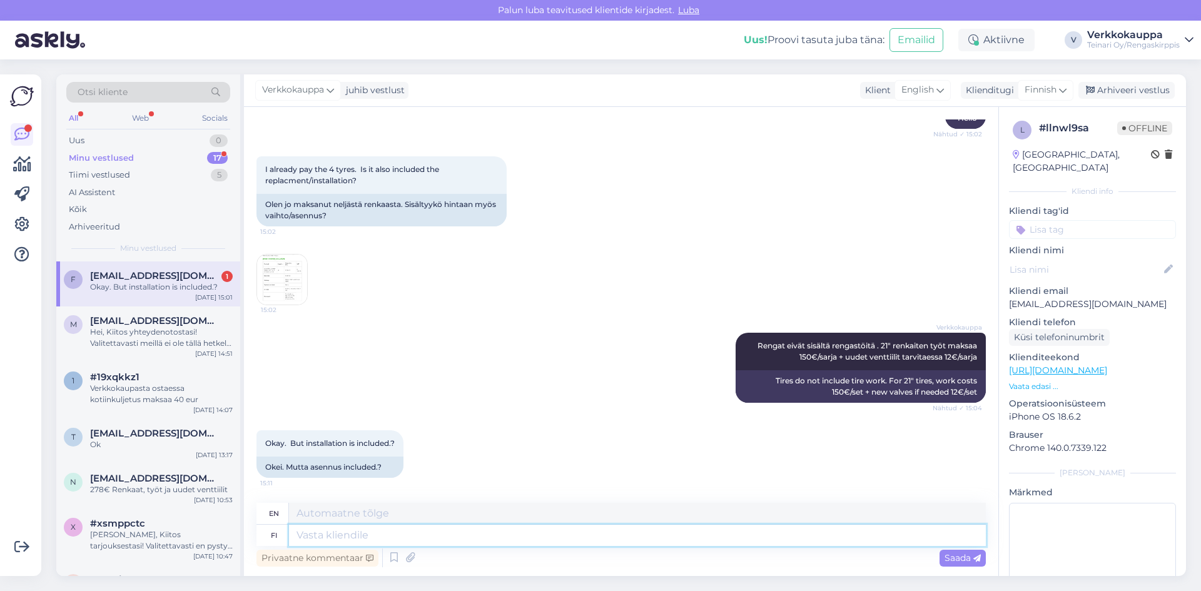
click at [360, 537] on textarea at bounding box center [637, 535] width 697 height 21
type textarea "Rengastäiden h"
type textarea "[MEDICAL_DATA]"
type textarea "Rengastäiden hintaa k"
type textarea "The price of tire lice"
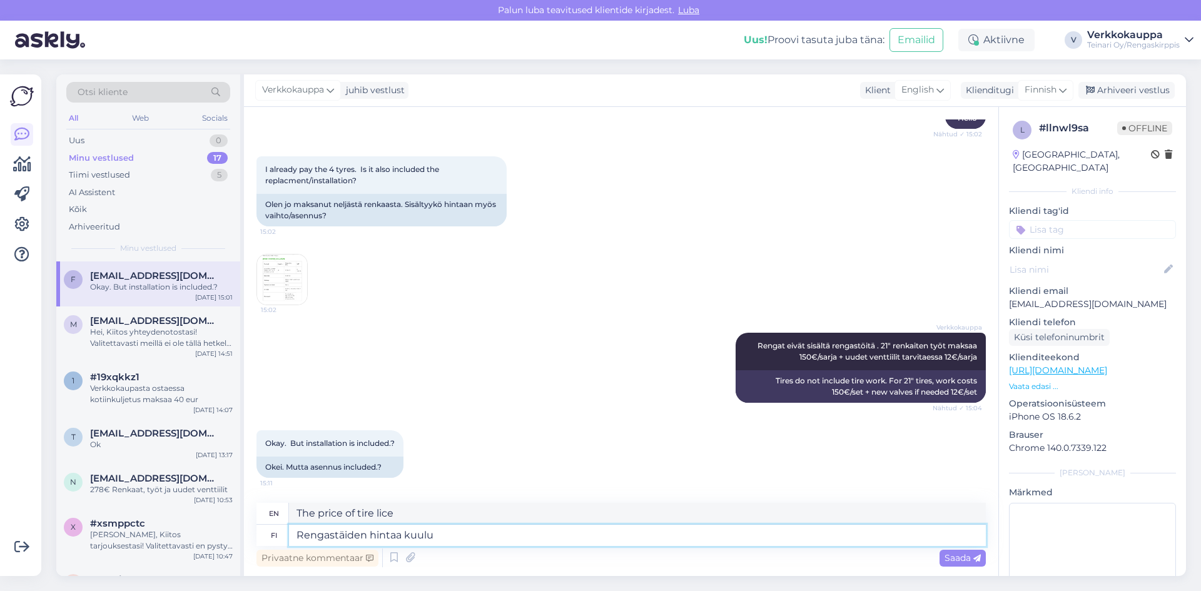
type textarea "Rengastäiden hintaa kuulu"
type textarea "The price of tires is included"
type textarea "Rengastäiden hintaa kuulu rengastyöt,"
type textarea "The price of tire services includes tire work,"
type textarea "Rengastäiden hintaa kuulu rengastyöt, tasapainotus ja"
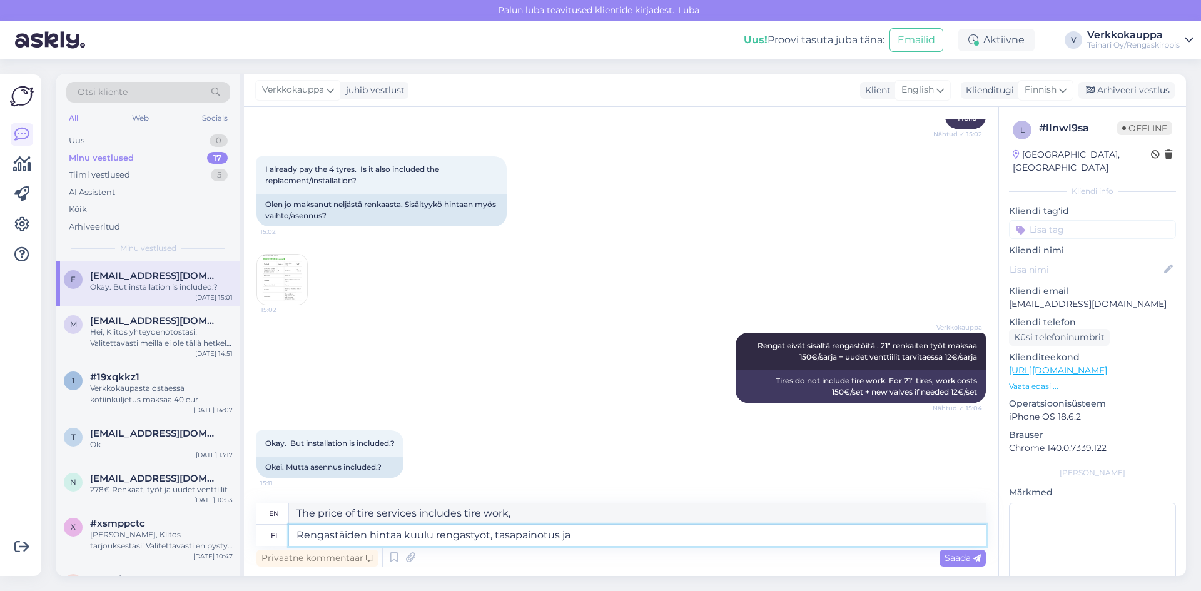
type textarea "The price of tire services includes tire work and balancing."
type textarea "Rengastäiden hintaa kuulu rengastyöt, tasapainotus ja as"
type textarea "The price of tire services includes tire work, balancing and"
type textarea "Rengastäiden hintaa kuulu rengastyöt, tasapainotus ja asennus!"
type textarea "The price of tire services includes tire work, balancing and installation!"
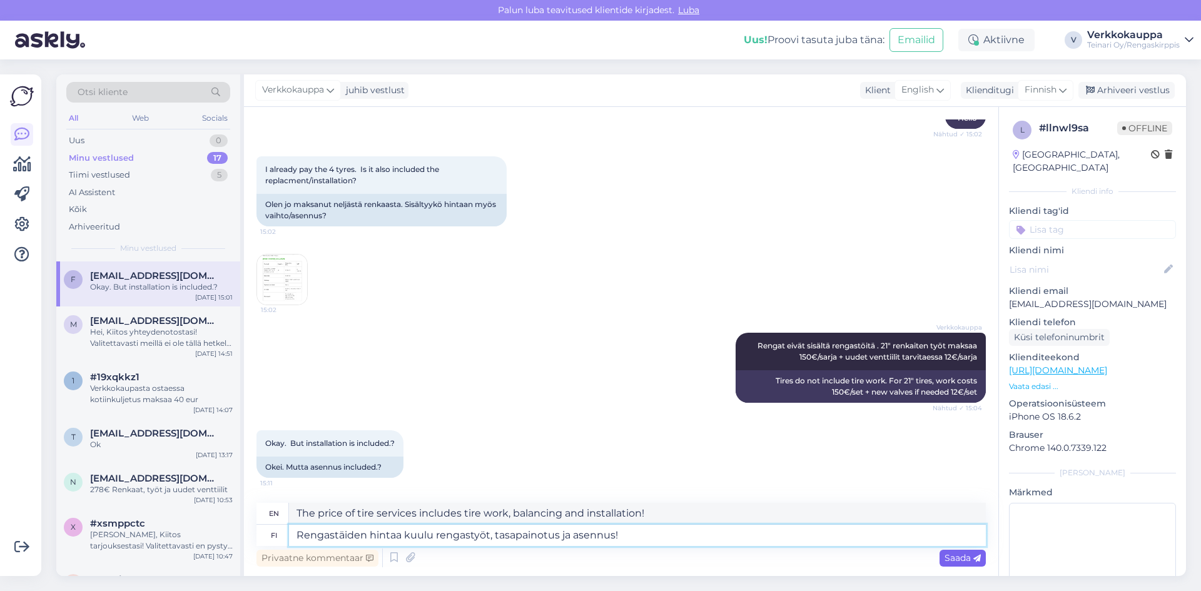
type textarea "Rengastäiden hintaa kuulu rengastyöt, tasapainotus ja asennus!"
click at [953, 562] on span "Saada" at bounding box center [963, 557] width 36 height 11
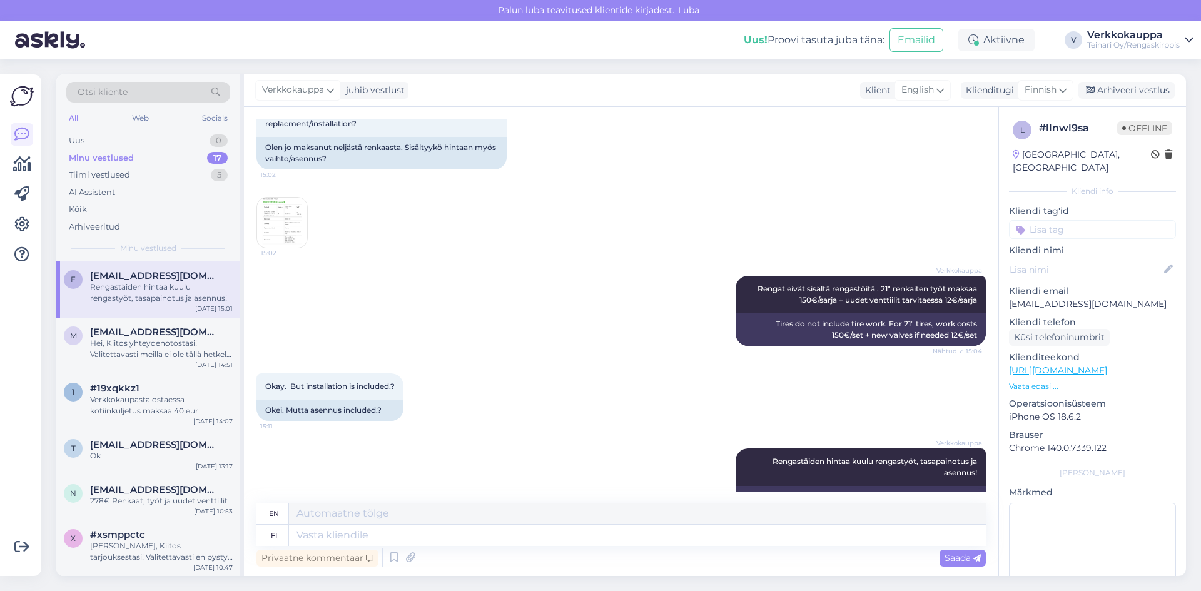
scroll to position [1099, 0]
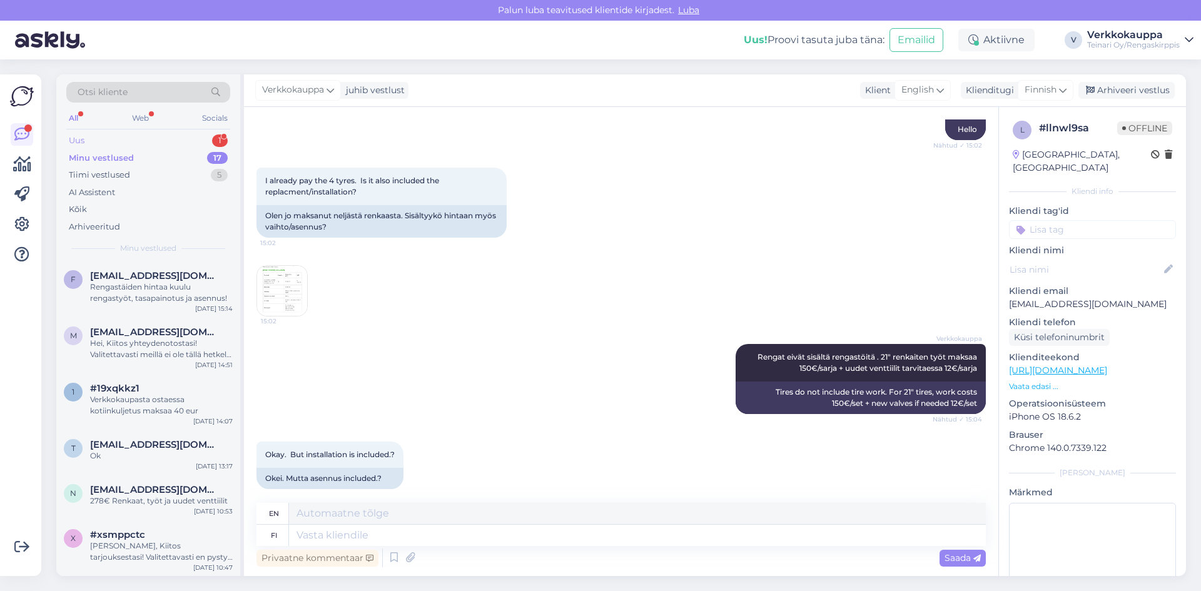
click at [79, 140] on div "Uus" at bounding box center [77, 140] width 16 height 13
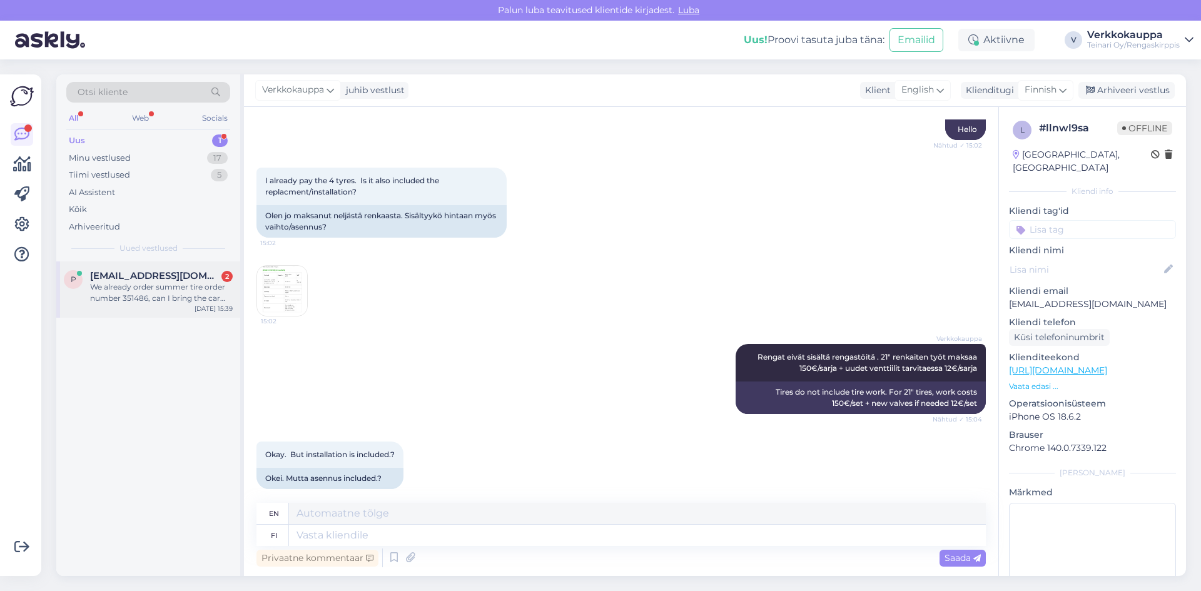
click at [119, 297] on div "We already order summer tire order number 351486, can I bring the car [DATE] so…" at bounding box center [161, 293] width 143 height 23
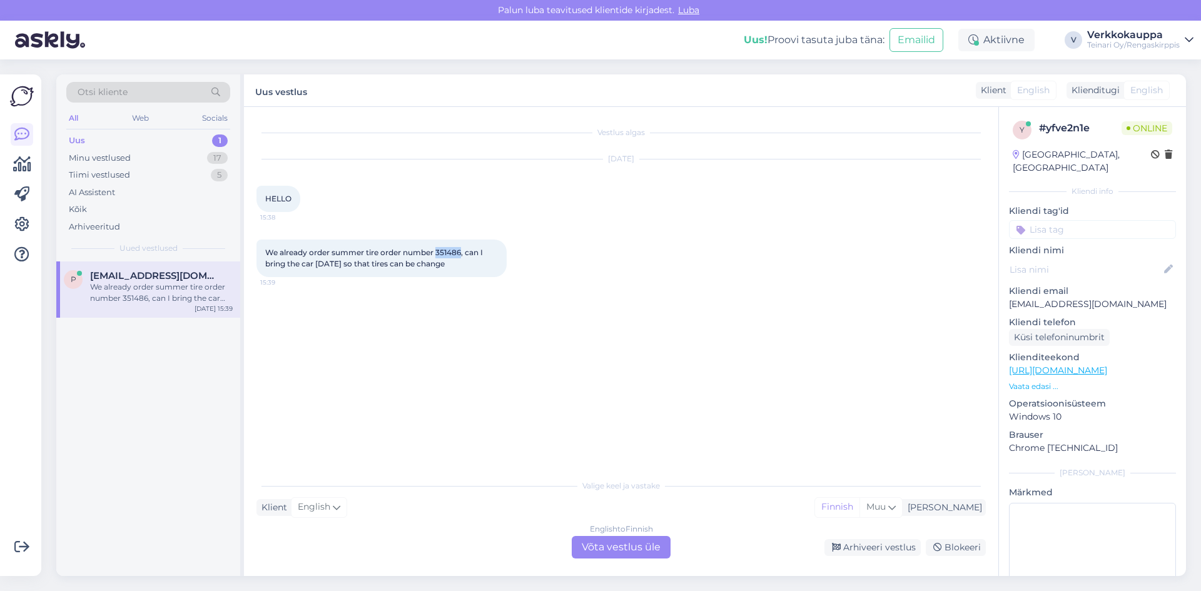
drag, startPoint x: 437, startPoint y: 252, endPoint x: 461, endPoint y: 251, distance: 24.4
click at [461, 251] on span "We already order summer tire order number 351486, can I bring the car [DATE] so…" at bounding box center [375, 258] width 220 height 21
copy span "351486"
click at [609, 546] on div "English to Finnish Võta vestlus üle" at bounding box center [621, 547] width 99 height 23
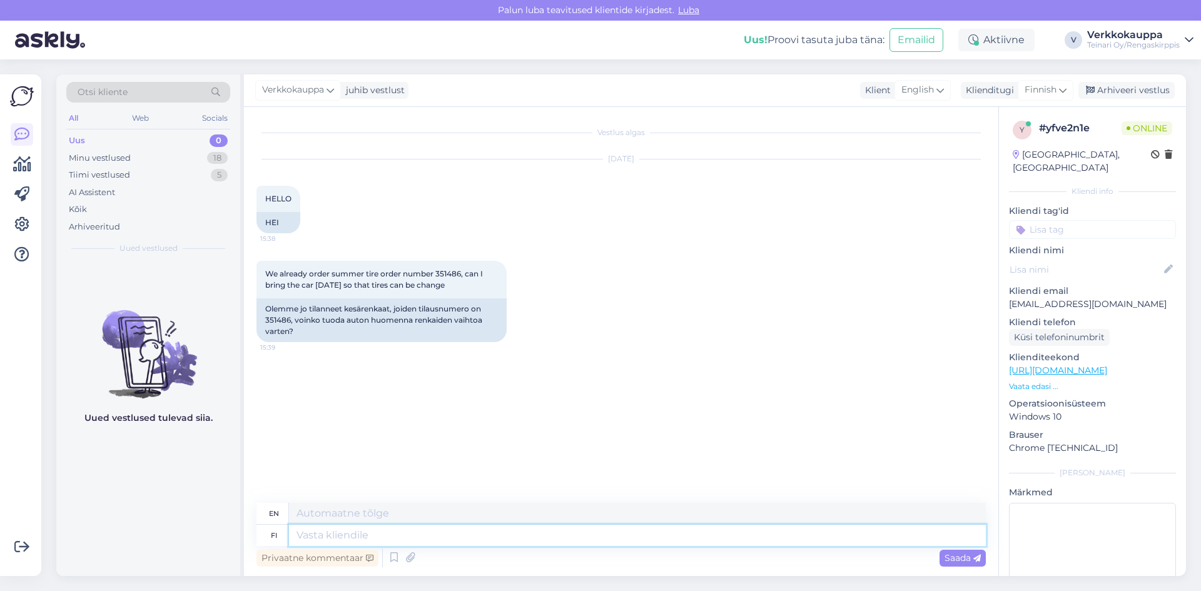
click at [360, 539] on textarea at bounding box center [637, 535] width 697 height 21
type textarea "Hei"
type textarea "Hello"
type textarea "Hei,"
type textarea "Hello,"
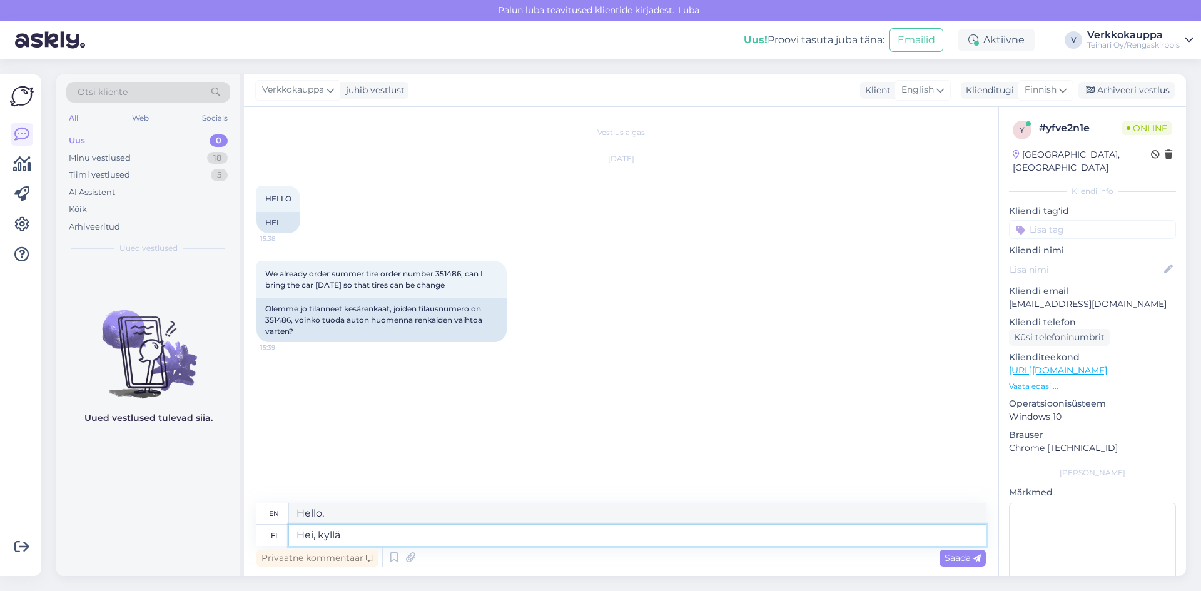
type textarea "Hei, kyllä"
type textarea "Hi, yes"
type textarea "Hei, kyllä!"
type textarea "Hey, yes!"
type textarea "Hei, kyllä! Olen k"
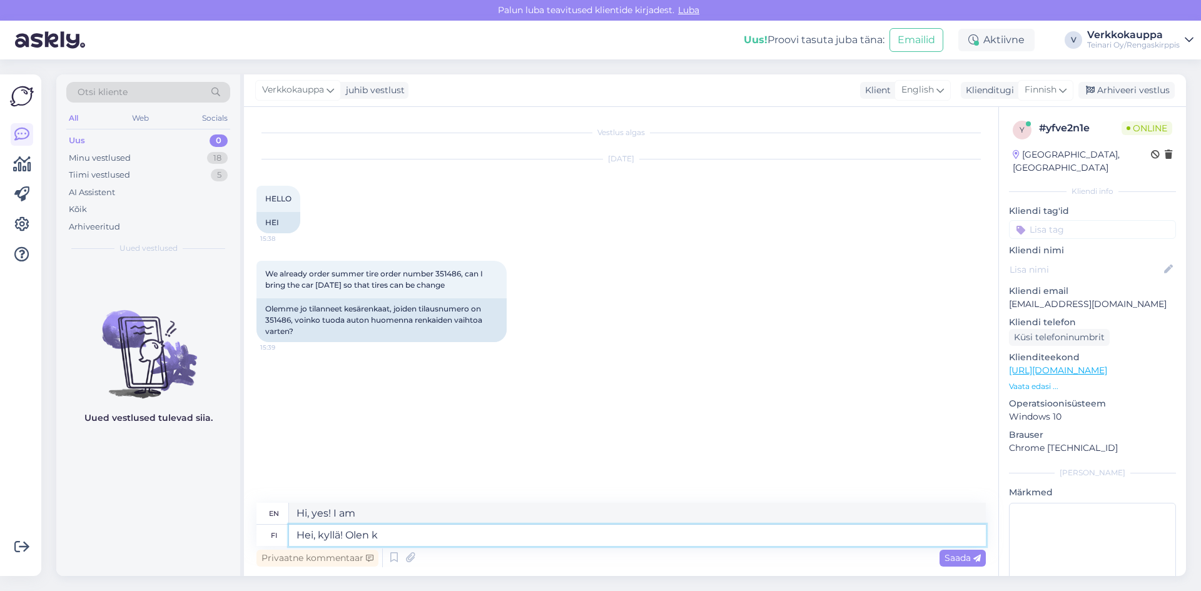
type textarea "Hi, yes! I am k"
type textarea "Hei, kyllä! [GEOGRAPHIC_DATA]"
type textarea "Hi, yes! I am"
type textarea "Hei, kyllä!"
type textarea "Hey, yes!"
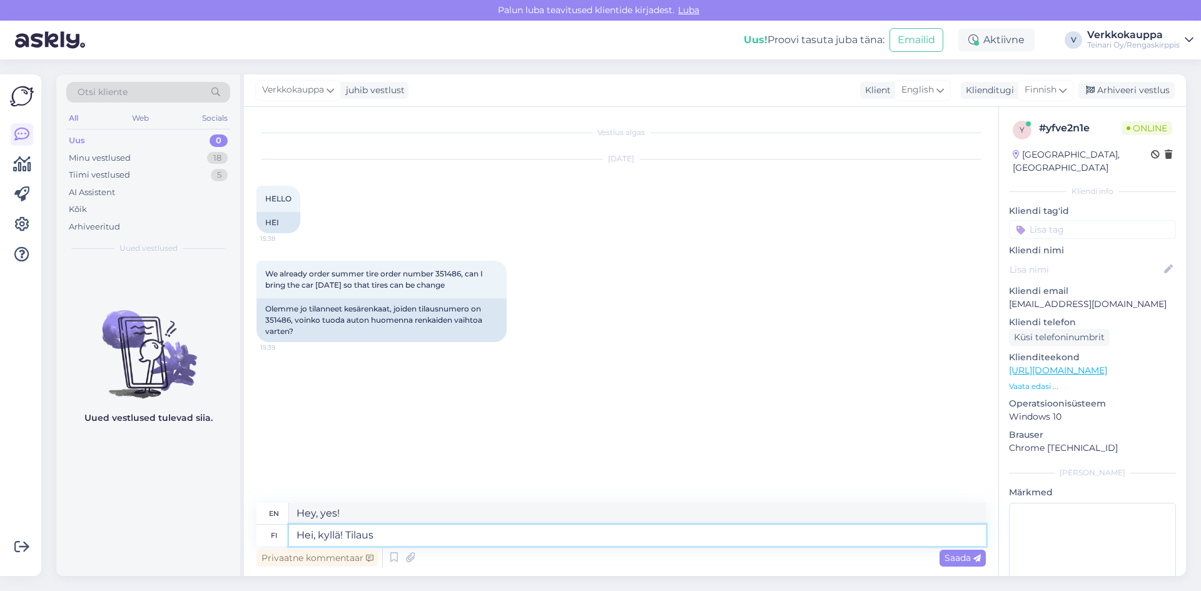
type textarea "Hei, kyllä! Tilaus"
type textarea "Hello, yes! Order"
type textarea "Hei, kyllä! Tilaus on k"
type textarea "Hello, yes! The order is"
type textarea "Hei, kyllä! Tilaus on käsitelty j"
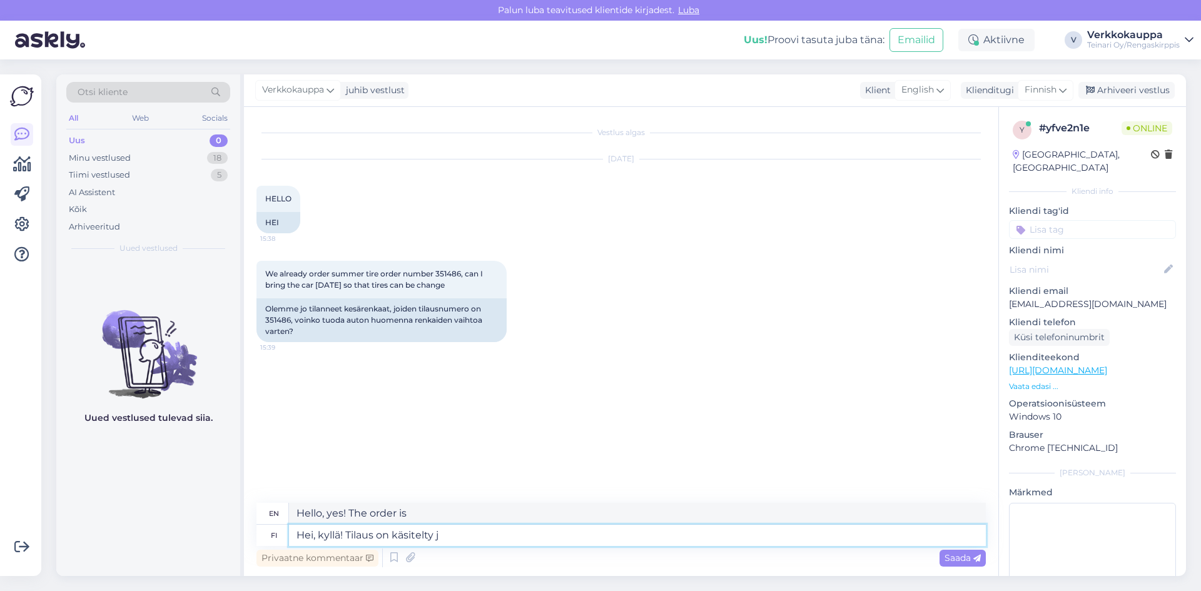
type textarea "Hello, yes! The order has been processed."
type textarea "Hei, kyllä! Tilaus on käsitelty ja"
type textarea "Hello, yes! The order has been processed and"
type textarea "Hei, kyllä! Tilaus on käsitelty ja tieto"
type textarea "Hello, yes! The order has been processed and the information"
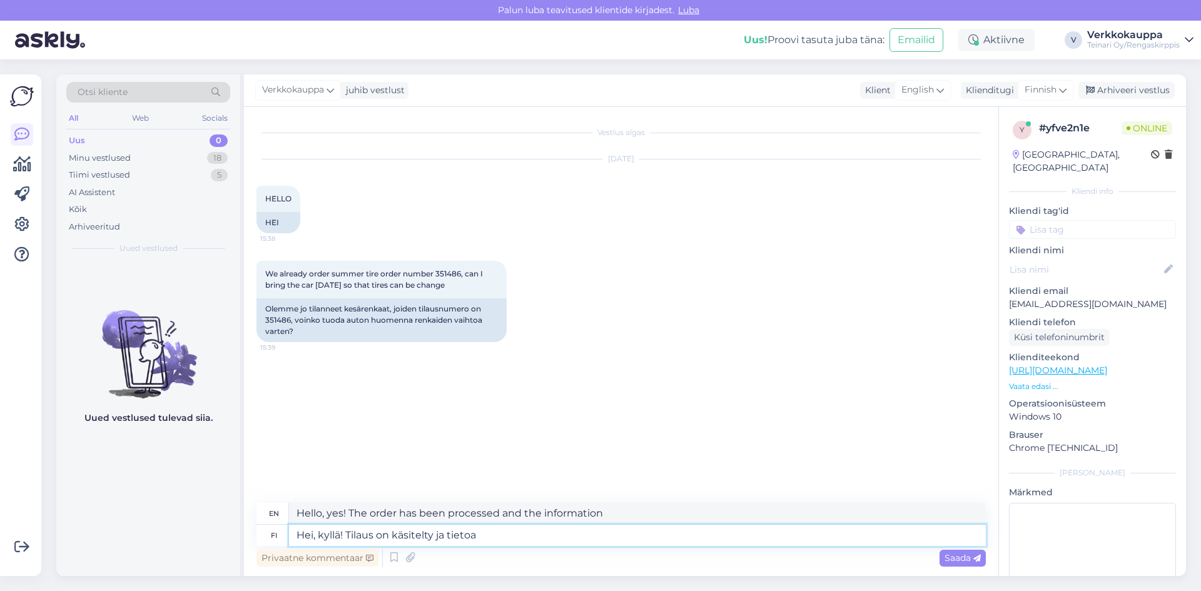
type textarea "Hei, kyllä! Tilaus on käsitelty ja tietoa l"
type textarea "Hello, yes! The order has been processed and information"
type textarea "Hei, kyllä! Tilaus on käsitelty ja tietoa lähetetty"
type textarea "Hi, yes! The order has been processed and the information has been sent."
type textarea "Hei, kyllä! Tilaus on käsitelty ja tietoa lähetetty edenpäin"
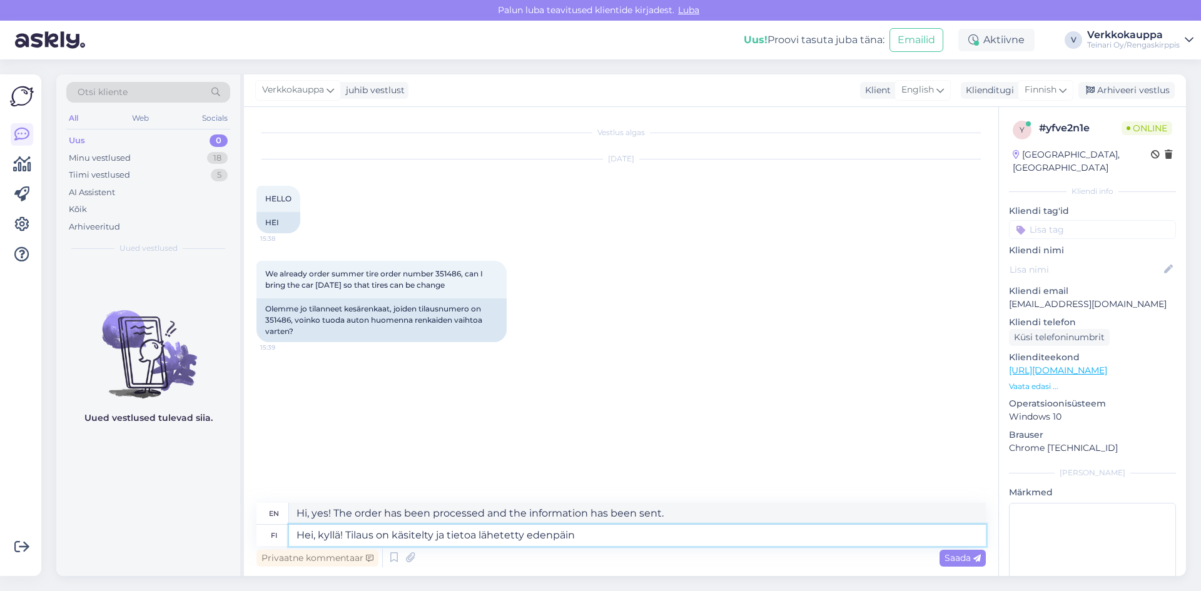
type textarea "Hi, yes! The order has been processed and the information has been sent forward."
click at [572, 534] on textarea "Hei, kyllä! Tilaus on käsitelty ja tietoa lähetetty edenpäin" at bounding box center [637, 535] width 697 height 21
click at [580, 533] on textarea "Hei, kyllä! Tilaus on käsitelty ja tietoa lähetetty edenpäin" at bounding box center [637, 535] width 697 height 21
type textarea "Hei, kyllä! Tilaus on käsitelty ja tietoa lähetetty edenpäin Espoo"
type textarea "Hi, yes! The order has been processed and information has been sent to [GEOGRAP…"
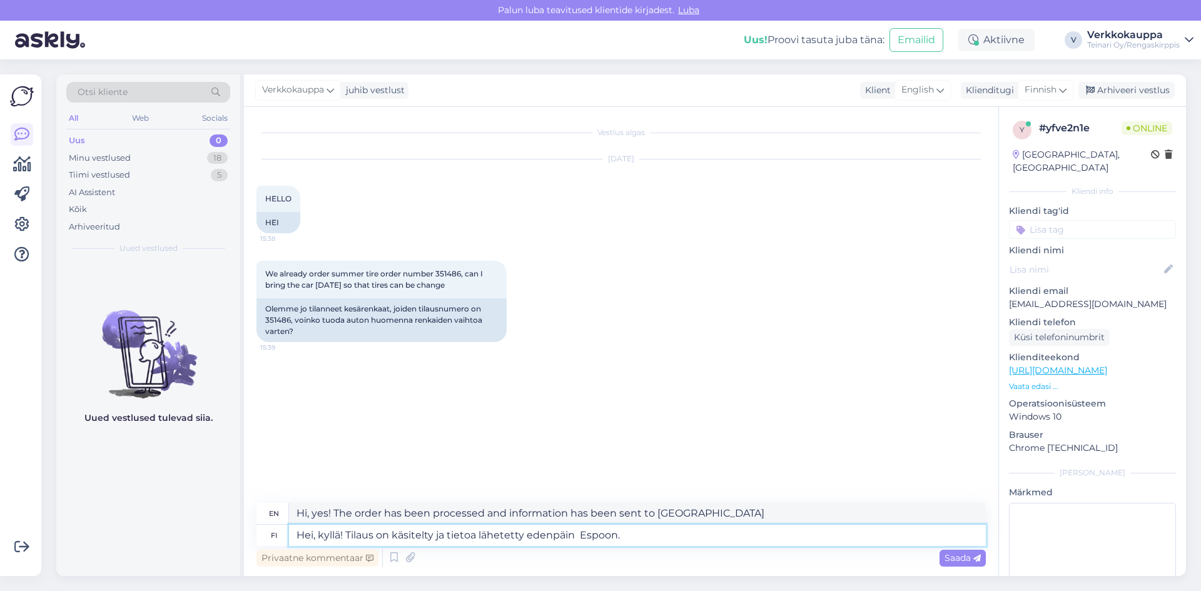
type textarea "Hei, kyllä! Tilaus on käsitelty ja tietoa lähetetty edenpäin Espoon."
type textarea "Hi, yes! The order has been processed and the information has been sent onward …"
type textarea "Hei, kyllä! Tilaus on käsitelty ja tietoa lähetetty edenpäin Espoon. Tr"
type textarea "Hi, yes! The order has been processed and the information has been sent onward …"
type textarea "Hei, kyllä! Tilaus on käsitelty ja tietoa lähetetty edenpäin Espoon. T"
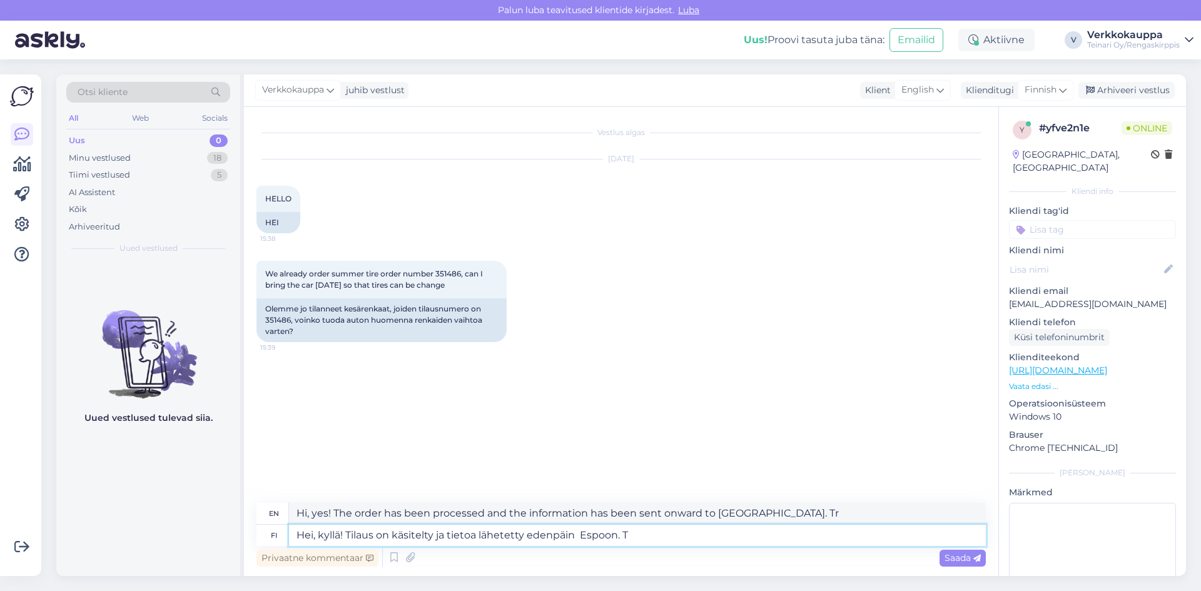
type textarea "Hi, yes! The order has been processed and the information has been sent onward …"
type textarea "Hei, kyllä! Tilaus on käsitelty ja tietoa lähetetty edenpäin Espoon. Tervet"
type textarea "Hi, yes! The order has been processed and the information has been sent onward …"
type textarea "Hei, kyllä! Tilaus on käsitelty ja tietoa lähetetty edenpäin Espoon. [GEOGRAPHI…"
type textarea "Hi, yes! The order has been processed and the information has been sent onward …"
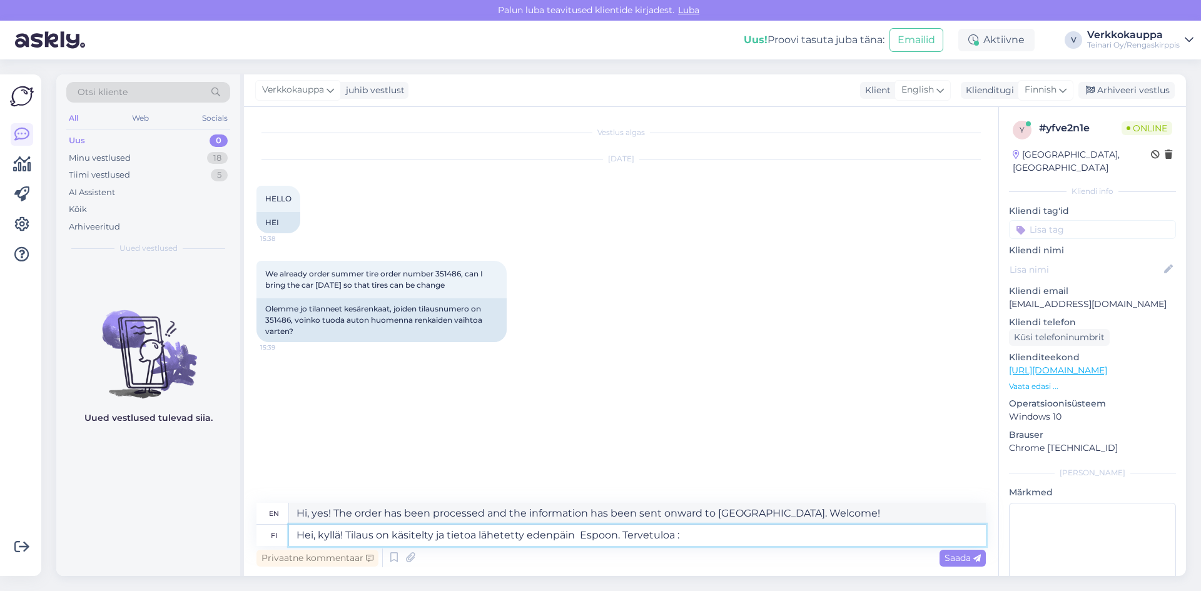
type textarea "Hei, kyllä! Tilaus on käsitelty ja tietoa lähetetty edenpäin Espoon. [GEOGRAPHI…"
type textarea "Hi, yes! The order has been processed and the information has been sent on to […"
type textarea "Hei, kyllä! Tilaus on käsitelty ja tietoa lähetetty edenpäin Espoon. [GEOGRAPHI…"
click at [955, 562] on span "Saada" at bounding box center [963, 557] width 36 height 11
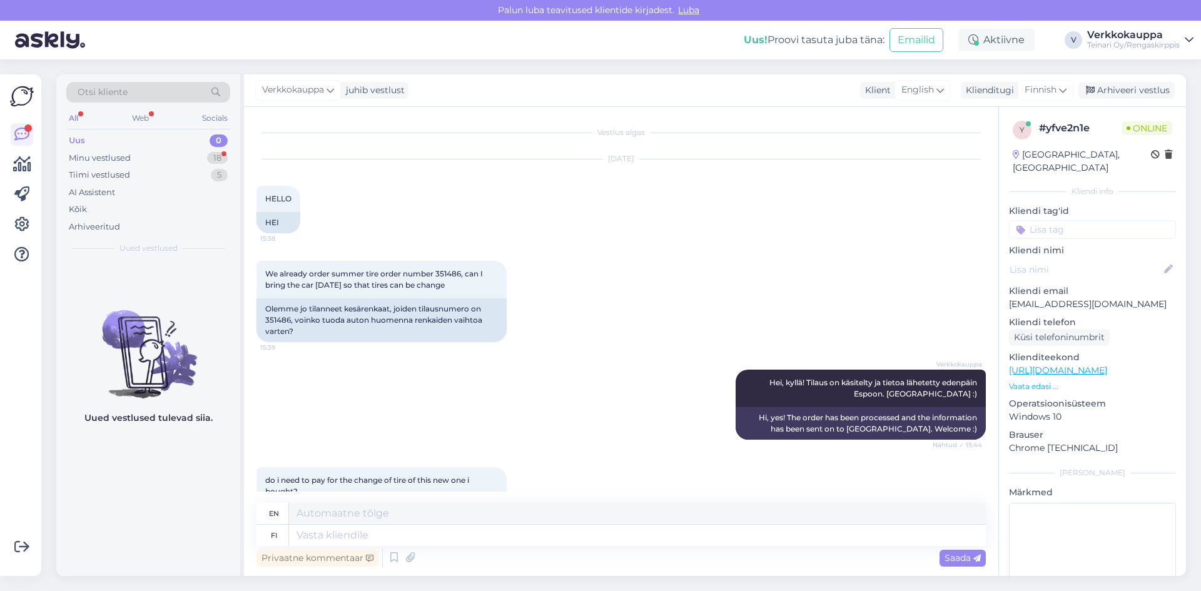
scroll to position [134, 0]
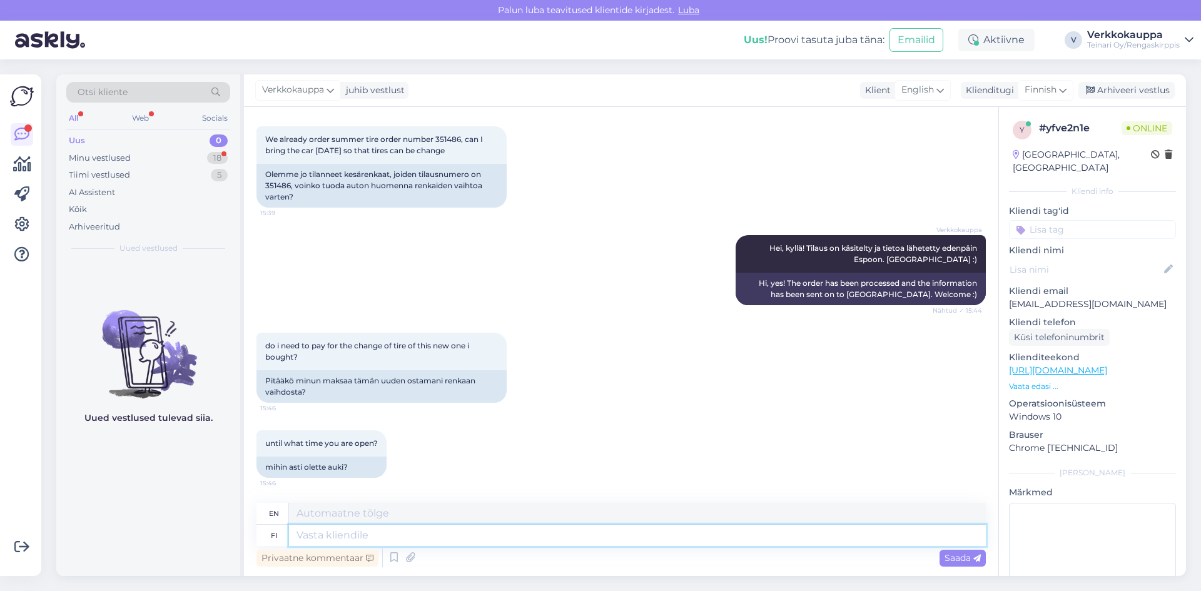
click at [305, 530] on textarea at bounding box center [637, 535] width 697 height 21
type textarea "Hei"
type textarea "Hello"
type textarea "[PERSON_NAME]"
type textarea "Hello tires"
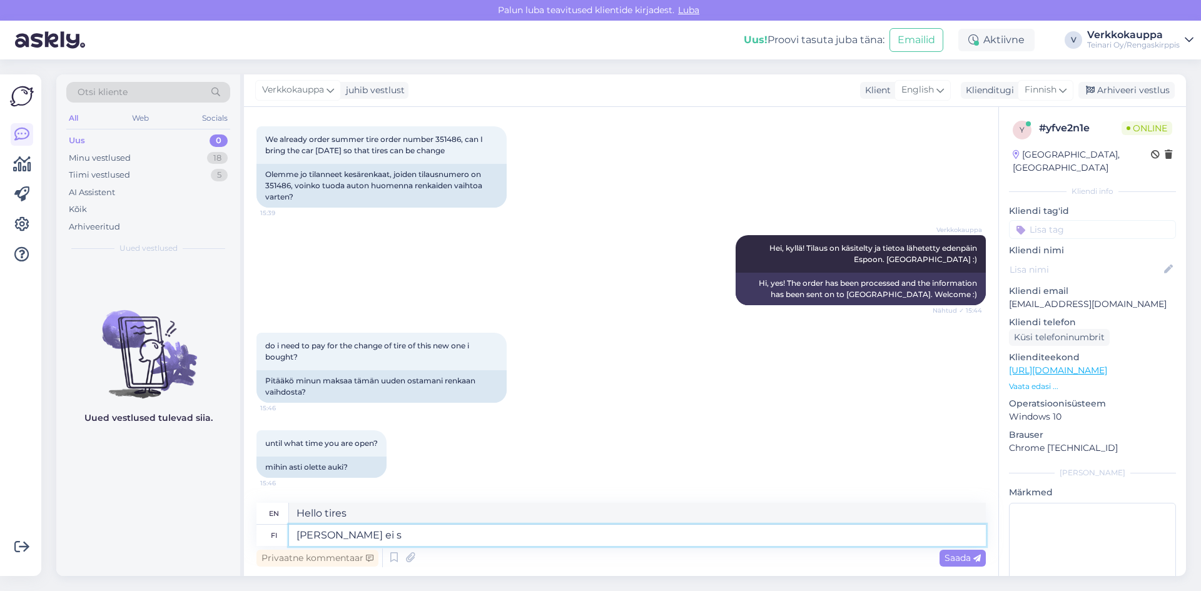
type textarea "Hei rengat ei si"
type textarea "Hey tires no"
type textarea "[PERSON_NAME]"
type textarea "Hello tires"
type textarea "[PERSON_NAME]"
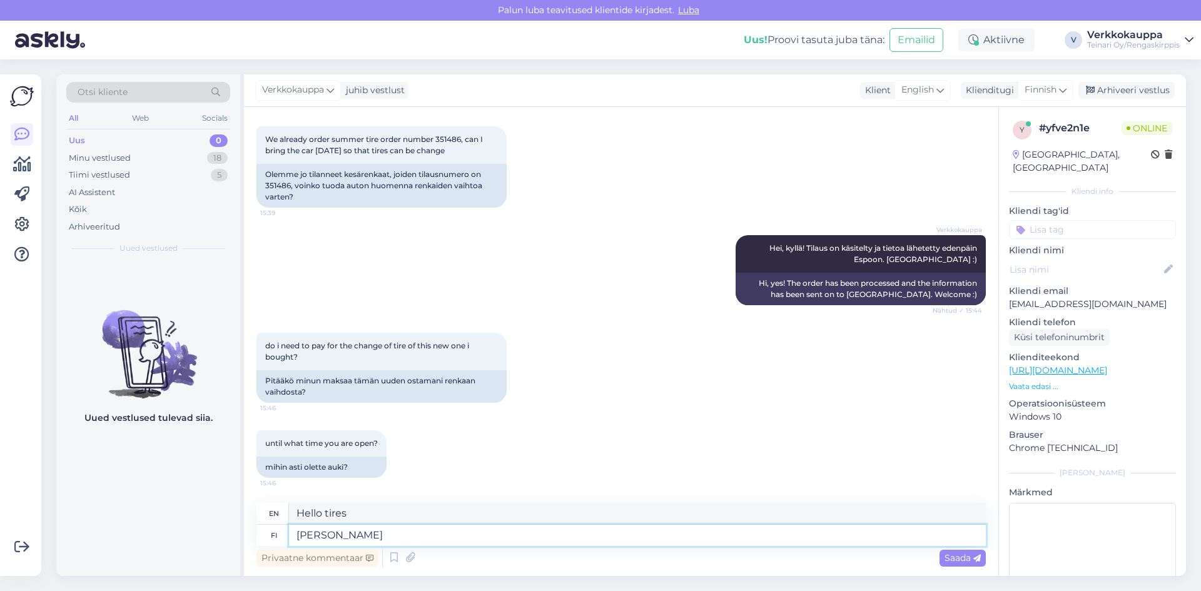
type textarea "Hello, tire."
type textarea "Hei rengaiten"
type textarea "Hello tires"
type textarea "Hei rengaiten hinta e"
type textarea "Hi, what is the price of the tires?"
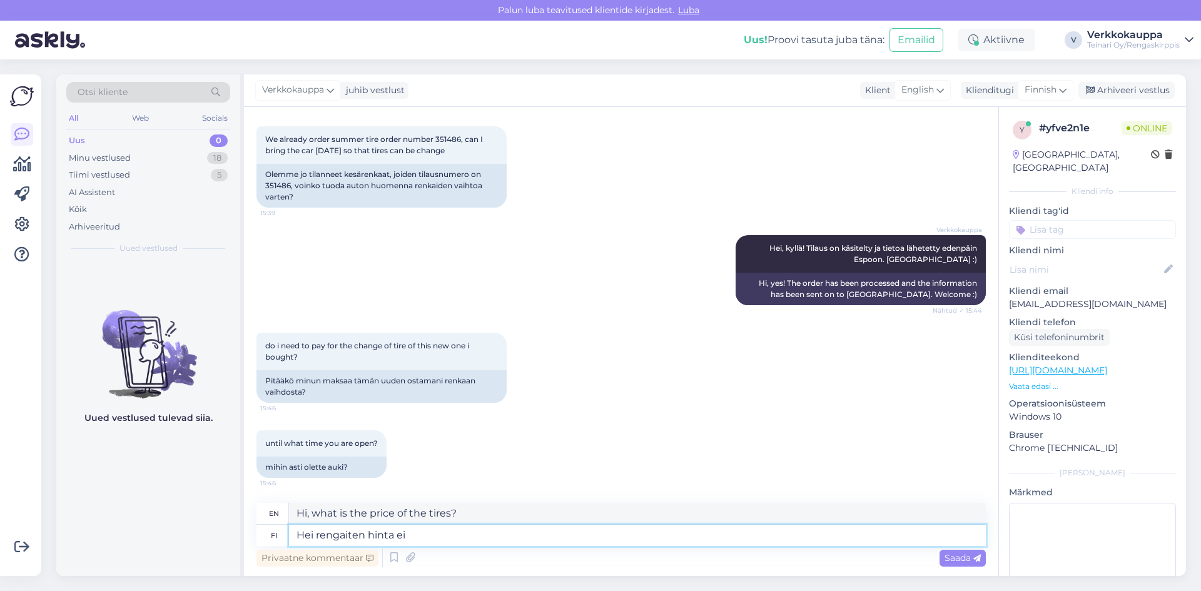
type textarea "Hei rengaiten hinta ei s"
type textarea "Hi, the price of the tires is not"
type textarea "Hei rengaiten hinta ei sisältä"
type textarea "Hi, the price does not include tires."
type textarea "Hei rengaiten hinta ei sisältä rengastyä"
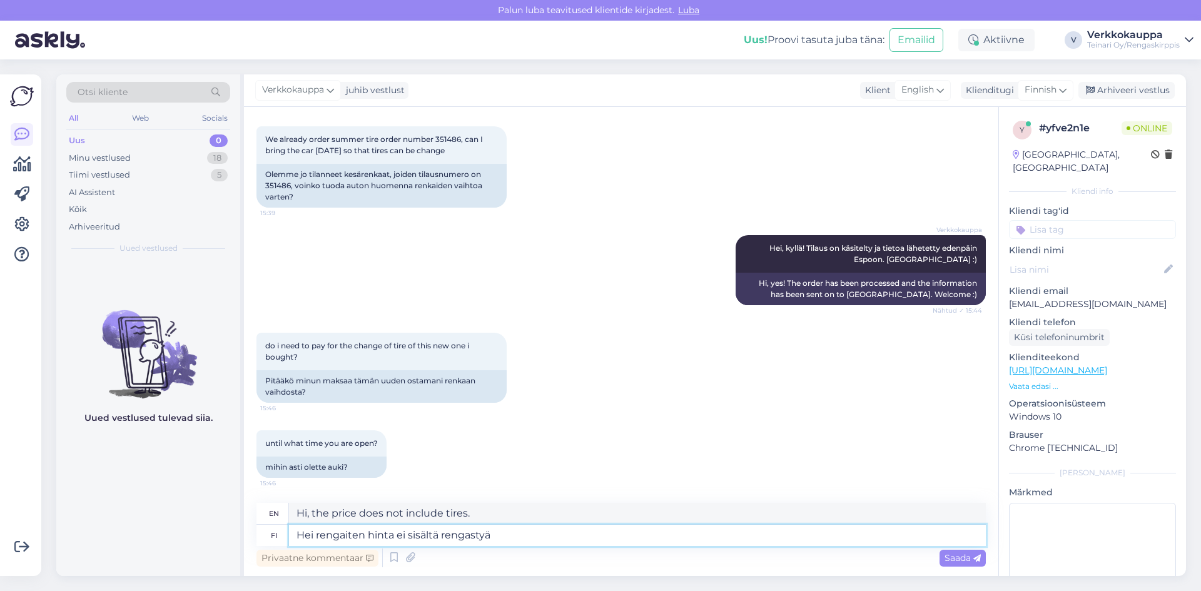
type textarea "Hi, the price of the tires does not include tire replacement."
type textarea "Hei rengaiten hinta ei sisältä rengastyö"
type textarea "Hey, the price of the tires doesn't include the tires inside."
type textarea "Hei rengaiten hinta ei sisältä rengastyöt."
type textarea "Hi, the price of the tires does not include tire work."
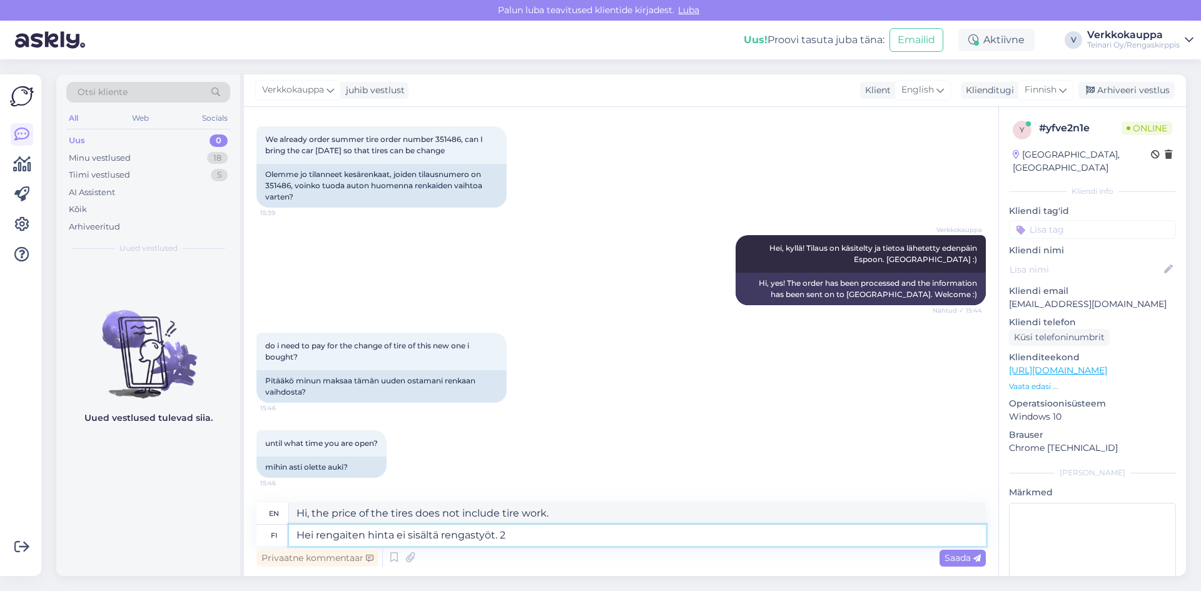
type textarea "Hei rengaiten hinta ei sisältä rengastyöt. 21"
type textarea "Hi, the price of the tires does not include tire work. 21"
type textarea "Hei rengaiten hinta ei sisältä rengastyöt. 21@"
type textarea "Hi, the price of the tires does not include tire work. 21@"
type textarea "Hei rengaiten hinta ei sisältä rengastyöt. 21"
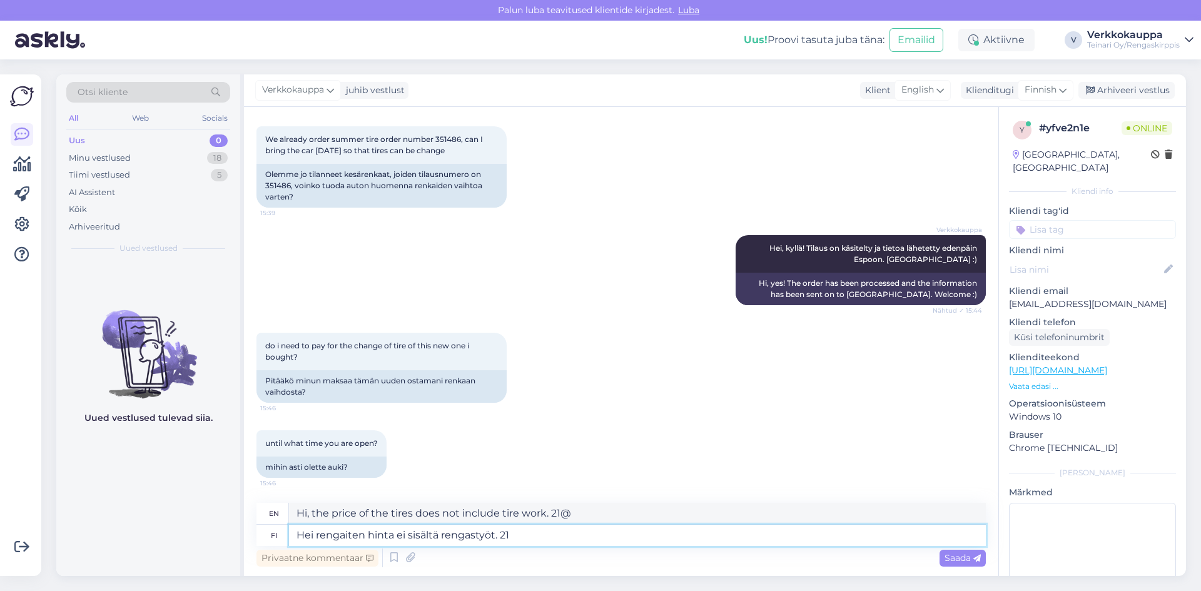
type textarea "Hi, the price of the tires does not include tire work. 21"
type textarea "Hei rengaiten hinta ei sisältä rengastyöt. 21""
type textarea "Hi, the price of the tires does not include tire work. 21""
type textarea "Hei rengaiten hinta ei sisältä rengastyöt. 21" rengastöiten"
type textarea "Hi, the price of the tires does not include tire work. 21" tires"
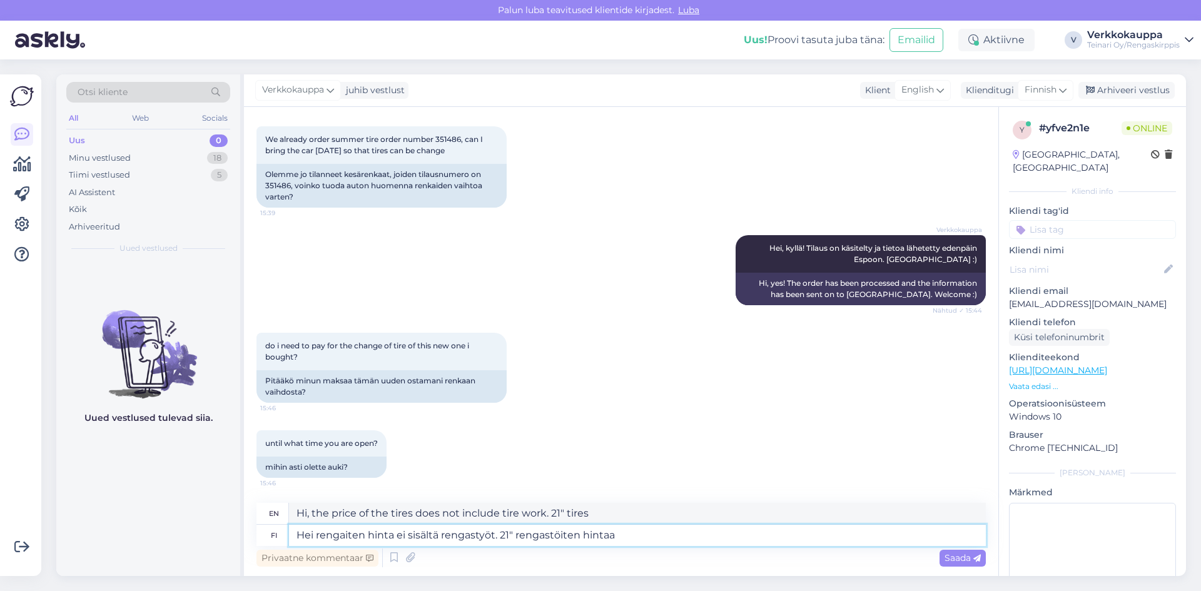
type textarea "Hei rengaiten hinta ei sisältä rengastyöt. 21" rengastöiten hintaa o"
type textarea "Hi, the price of the tires does not include tire work. 21" tire work price"
type textarea "Hei rengaiten hinta ei sisältä rengastyöt. 21" rengastöiten hintaa on"
type textarea "Hi, the price of the tires does not include tire work. The price of the 21" tir…"
type textarea "Hei rengaiten hinta ei sisältä rengastyöt. 21" rengastöiten hintaa on 150"
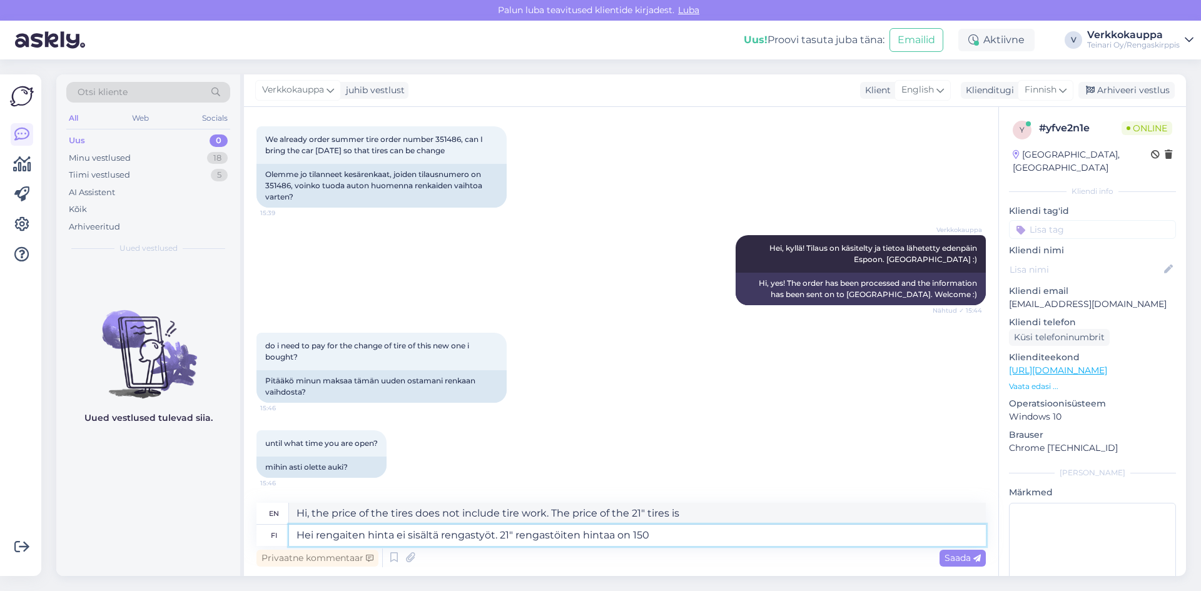
type textarea "Hi, the price of the tires does not include tire work. The price of 21" tire wo…"
type textarea "Hei rengaiten hinta ei sisältä rengastyöt. 21" rengastöiten hintaa on 150€"
type textarea "Hi, the price of the tires does not include tire work. The price of 21" tire wo…"
type textarea "Hei rengaiten hinta ei sisältä rengastyöt. 21" rengastöiten hintaa on 150€/sarja"
type textarea "Hi, the price of the tires does not include tire work. The price of 21" tire wo…"
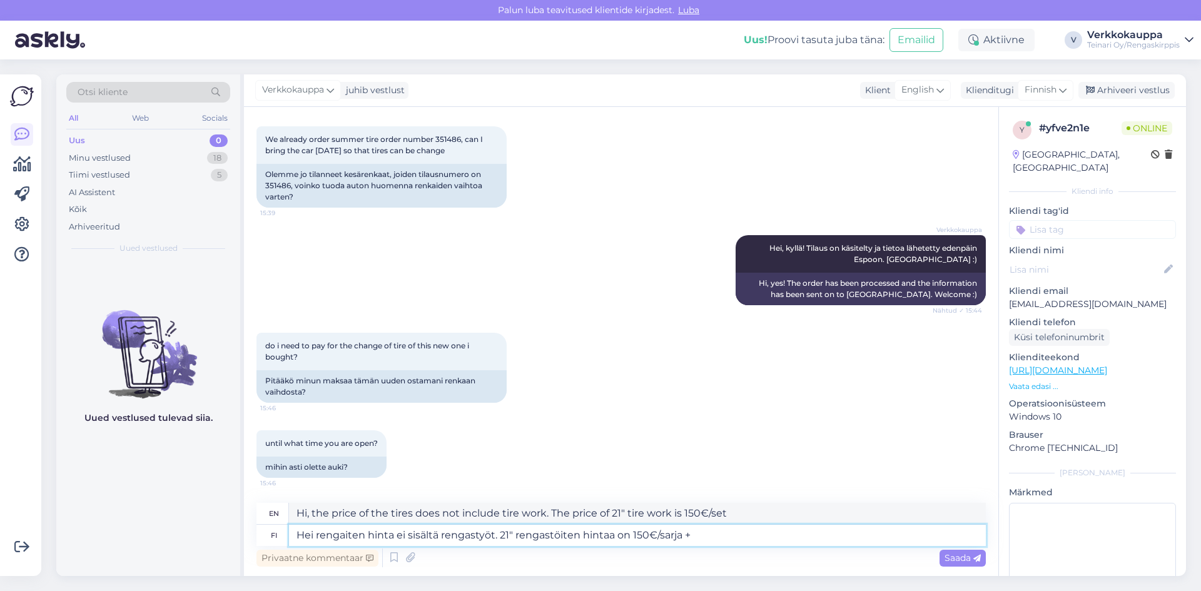
type textarea "Hei rengaiten hinta ei sisältä rengastyöt. 21" rengastöiten hintaa on 150€/sarj…"
type textarea "Hi, the price of the tires does not include tire work. The price of 21" tire wo…"
type textarea "Hei rengaiten hinta ei sisältä rengastyöt. 21" rengastöiten hintaa on 150€/sarj…"
type textarea "Hi, the price of the tires does not include tire work. The price of 21" tire wo…"
type textarea "Hei rengaiten hinta ei sisältä rengastyöt. 21" rengastöiten hintaa on 150€/sarj…"
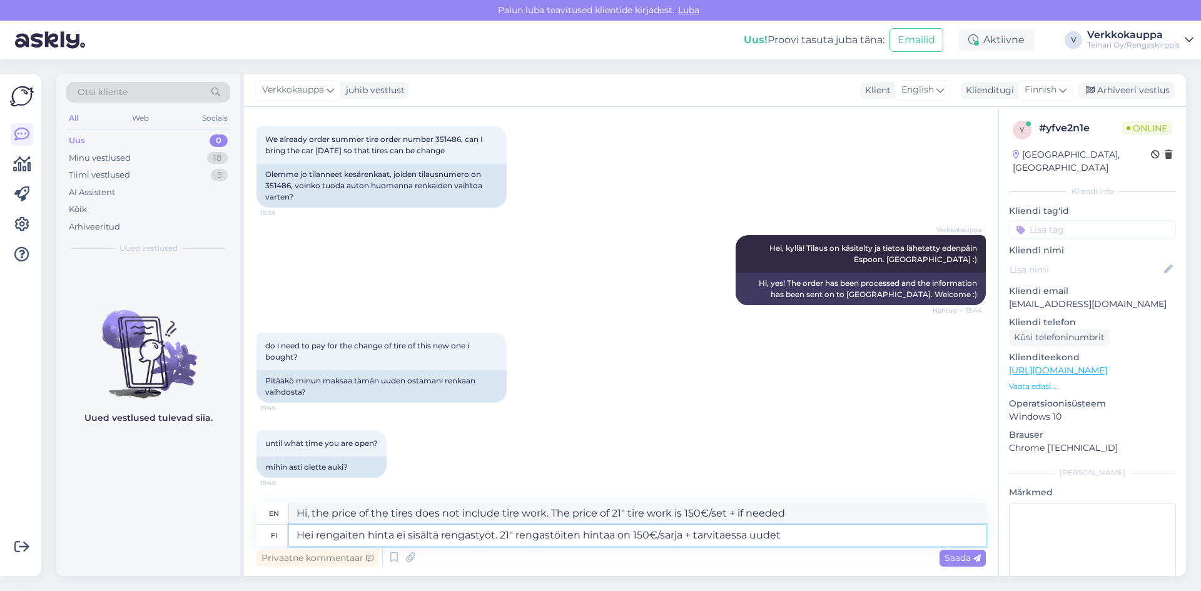
type textarea "Hi, the price of the tires does not include tire work. The price of 21" tire wo…"
type textarea "Hei rengaiten hinta ei sisältä rengastyöt. 21" rengastöiten hintaa on 150€/sarj…"
type textarea "Hi, the price of the tires does not include tire work. The price of 21" tire wo…"
type textarea "Hei rengaiten hinta ei sisältä rengastyöt. 21" rengastöiten hintaa on 150€/sarj…"
type textarea "Hi, the price of the tires does not include tire work. The price of 21" tire wo…"
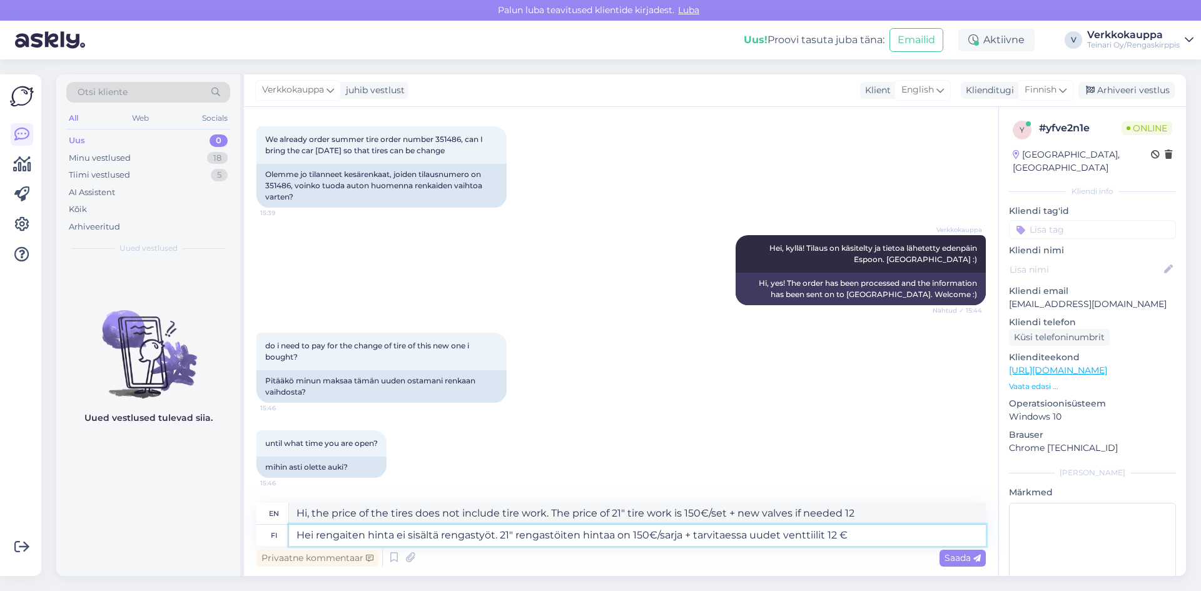
type textarea "Hei rengaiten hinta ei sisältä rengastyöt. 21" rengastöiten hintaa on 150€/sarj…"
type textarea "Hi, the price of the tires does not include tire work. The price of 21" tire wo…"
type textarea "Hei rengaiten hinta ei sisältä rengastyöt. 21" rengastöiten hintaa on 150€/sarj…"
type textarea "Hi, the price of the tires does not include tire work. The price of 21" tire wo…"
type textarea "Hei rengaiten hinta ei sisältä rengastyöt. 21" rengastöiten hintaa on 150€/sarj…"
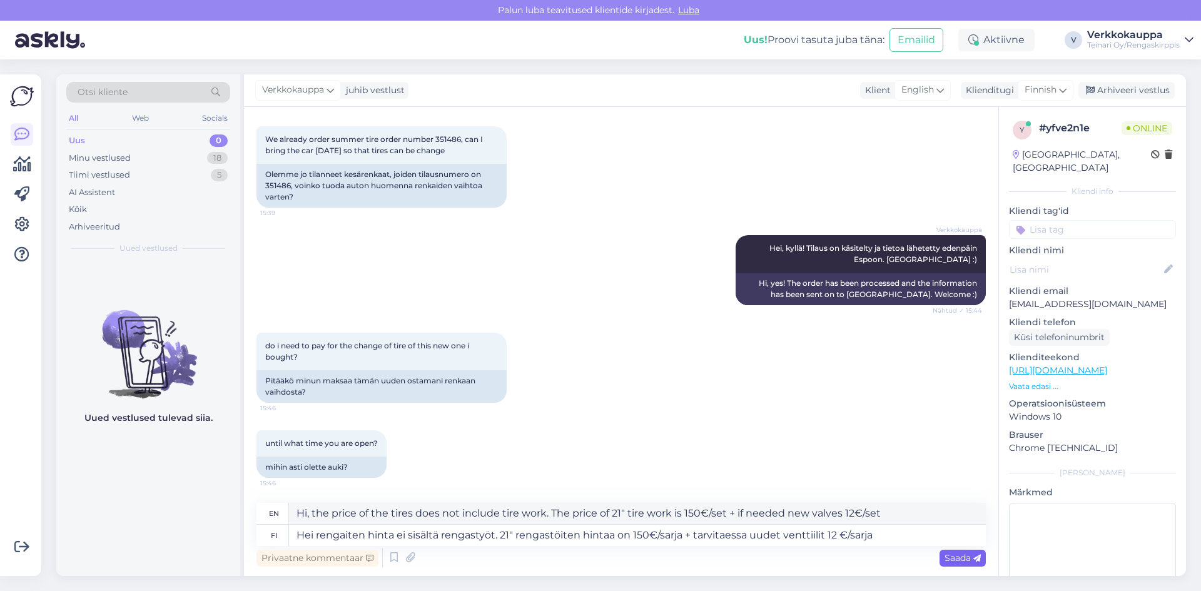
click at [953, 562] on span "Saada" at bounding box center [963, 557] width 36 height 11
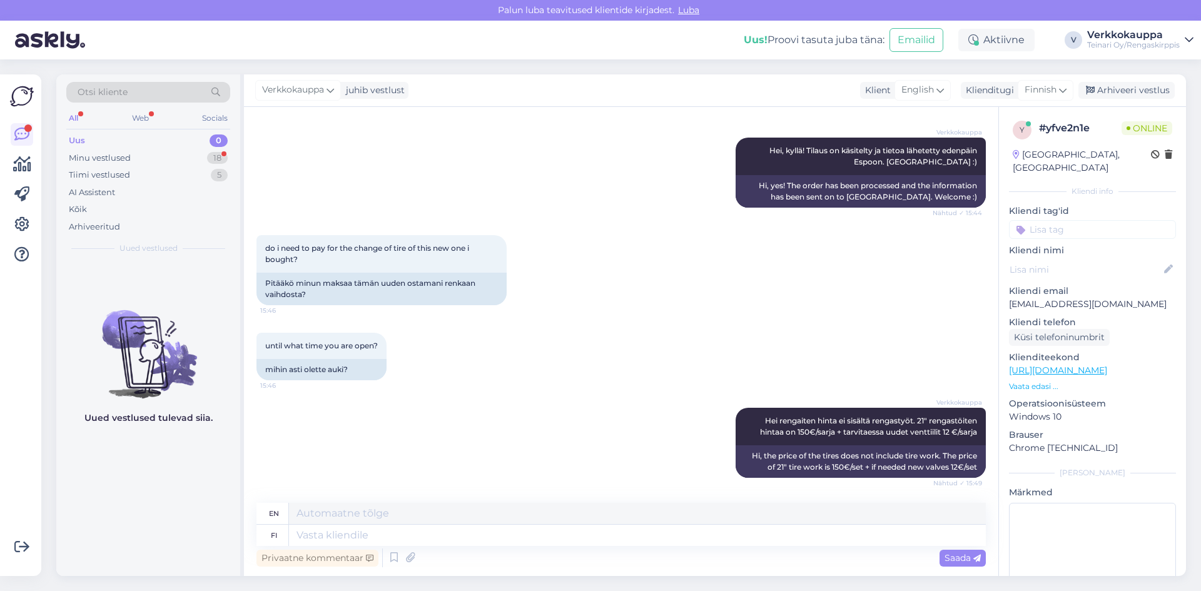
scroll to position [382, 0]
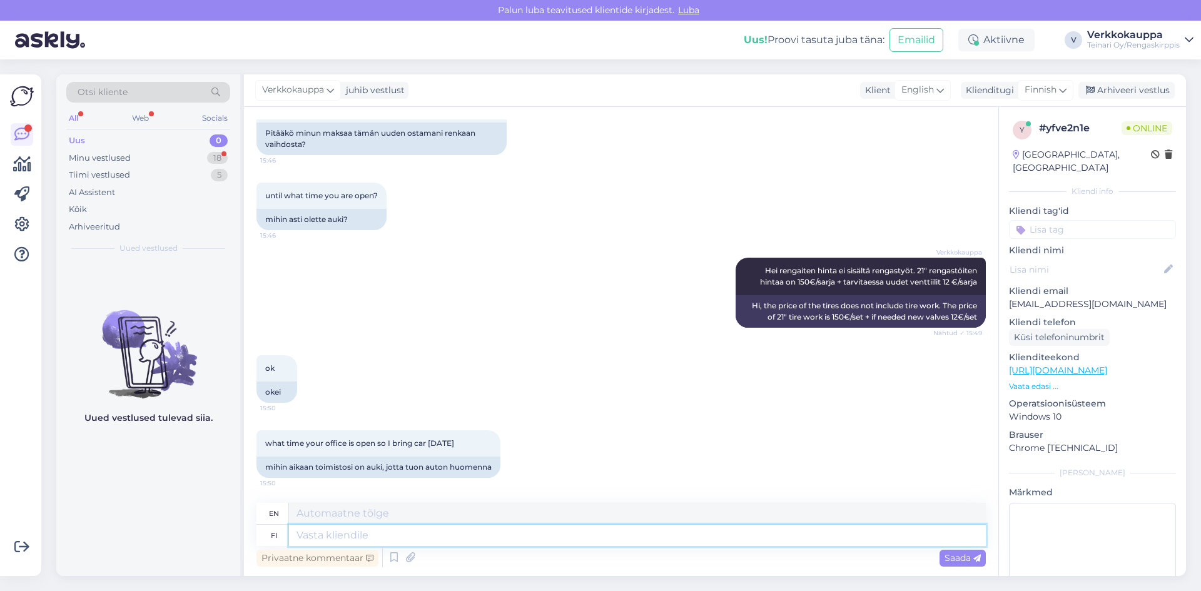
click at [345, 536] on textarea at bounding box center [637, 535] width 697 height 21
type textarea "9"
type textarea "9.00-17.00"
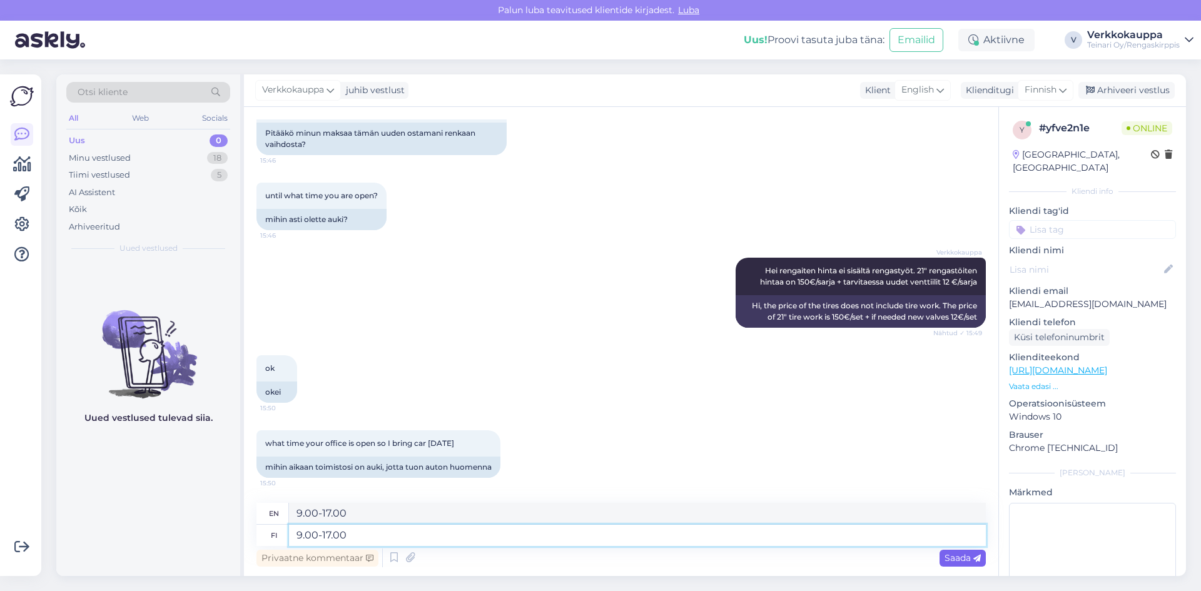
type textarea "9.00-17.00"
click at [948, 560] on span "Saada" at bounding box center [963, 557] width 36 height 11
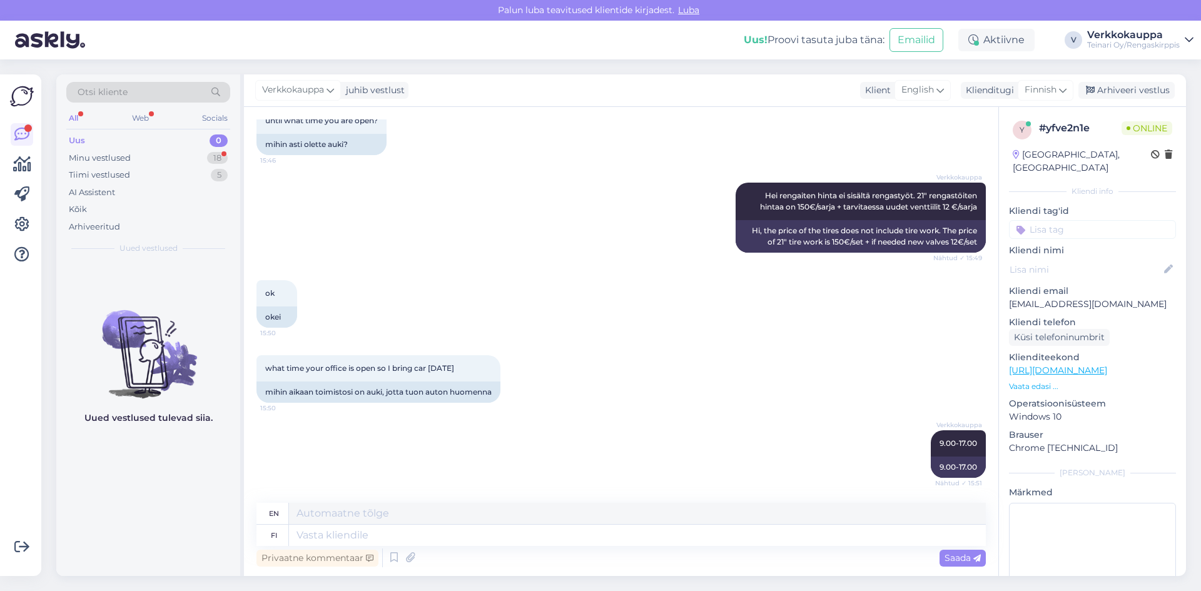
scroll to position [532, 0]
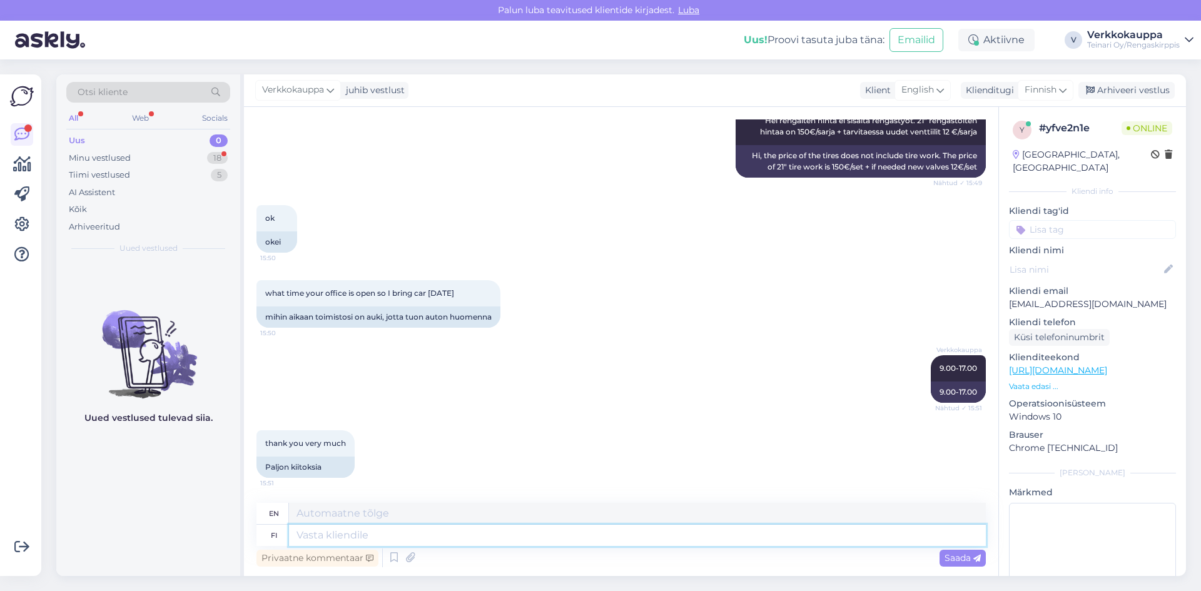
click at [369, 532] on textarea at bounding box center [637, 535] width 697 height 21
type textarea "ole"
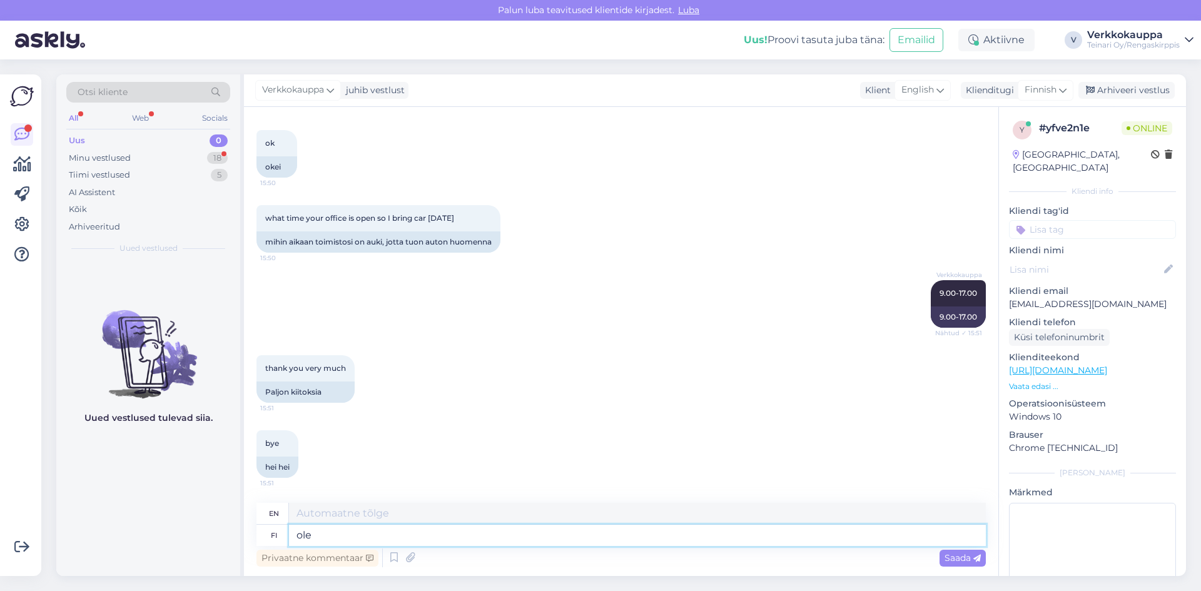
type textarea "be"
type textarea "[PERSON_NAME]"
type textarea "Please"
type textarea "o"
type textarea "be"
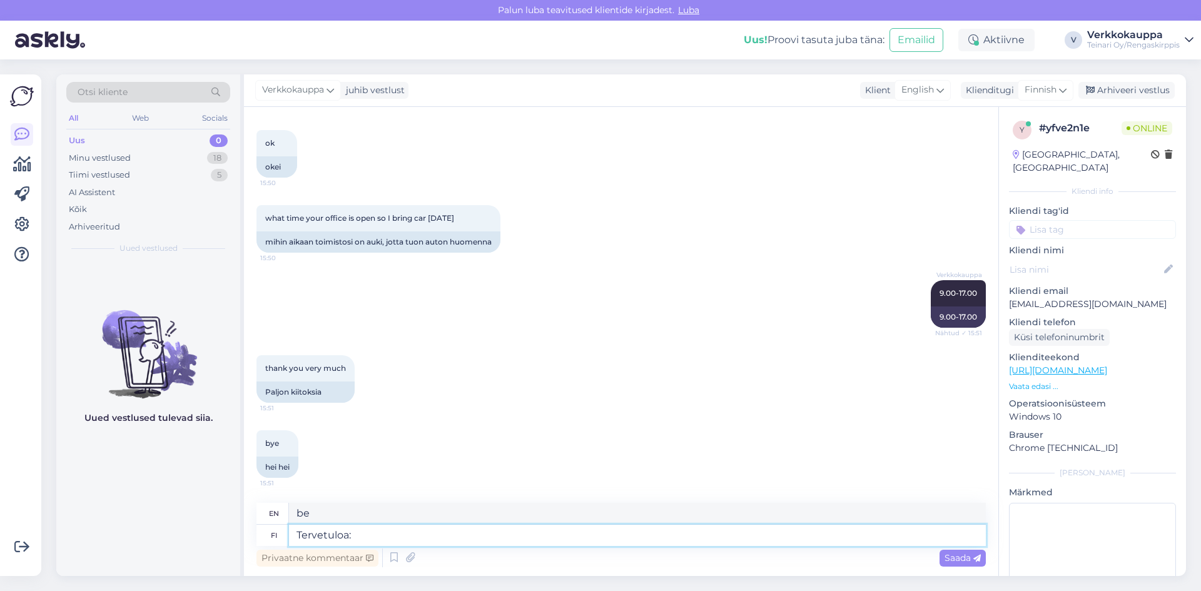
type textarea "Tervetuloa:)"
type textarea "Welcome :)"
click at [967, 558] on span "Saada" at bounding box center [963, 557] width 36 height 11
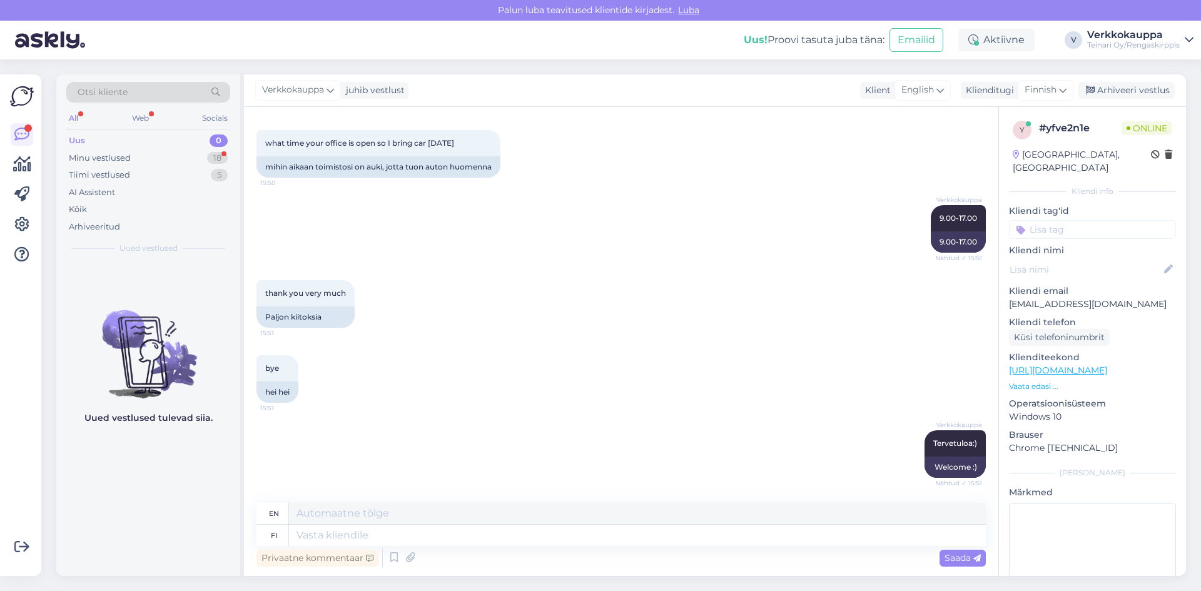
scroll to position [758, 0]
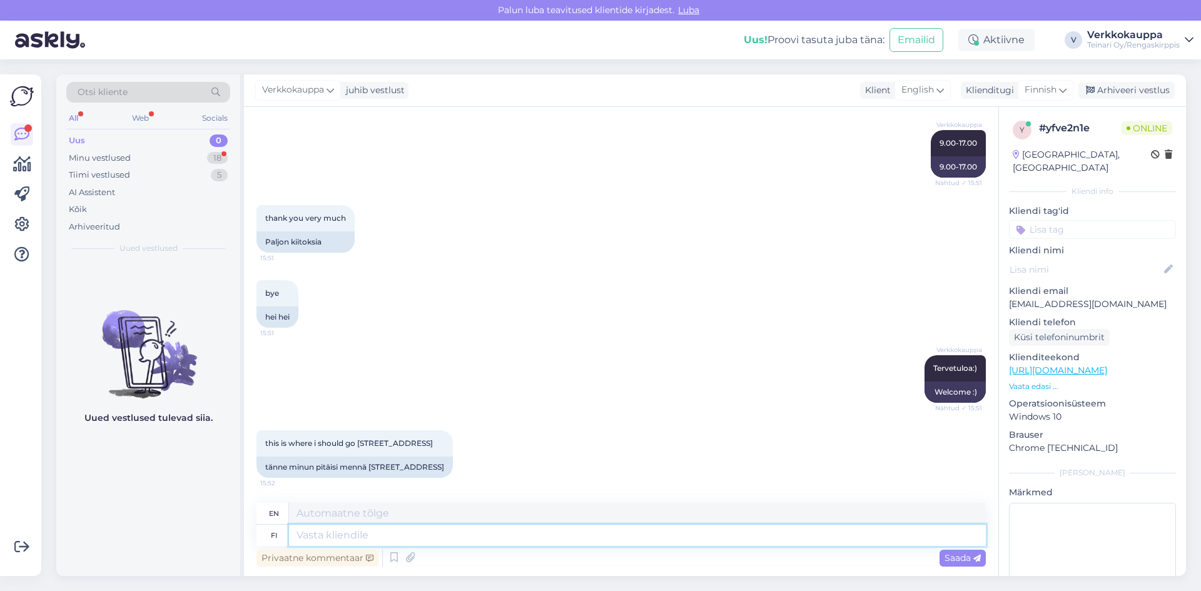
click at [388, 528] on textarea at bounding box center [637, 535] width 697 height 21
click at [968, 559] on span "Saada" at bounding box center [963, 557] width 36 height 11
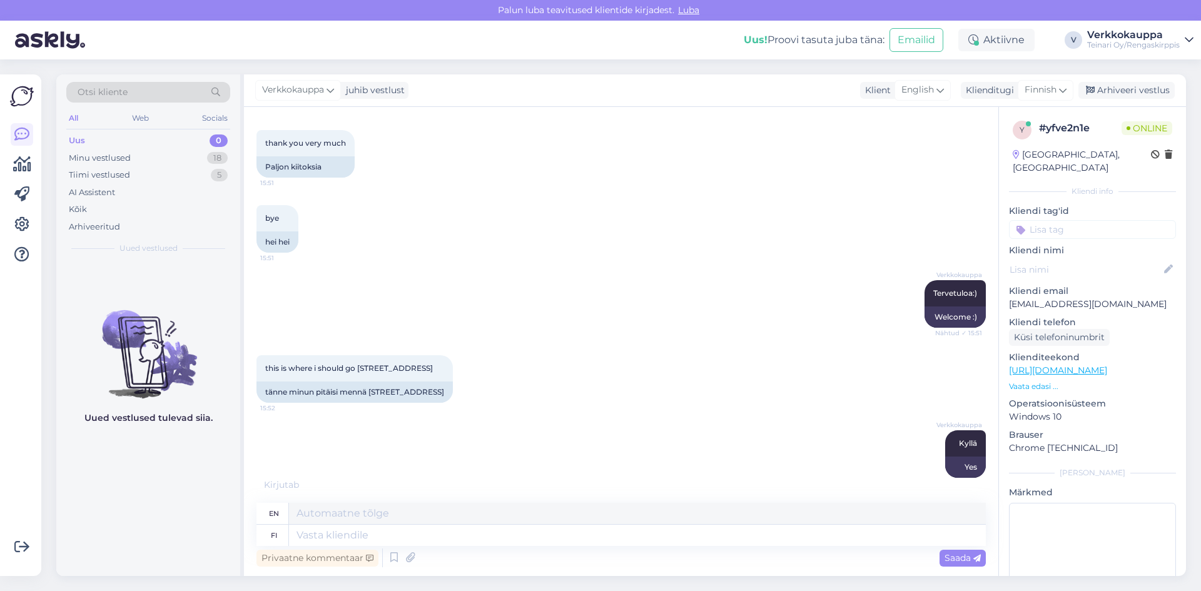
scroll to position [908, 0]
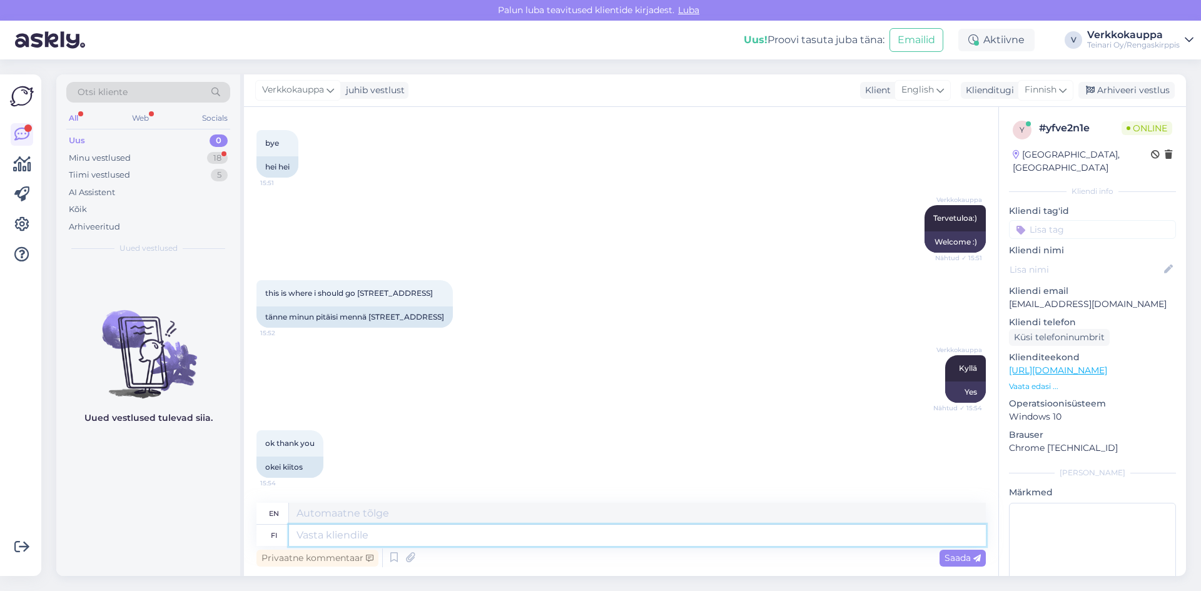
click at [385, 532] on textarea at bounding box center [637, 535] width 697 height 21
click at [957, 562] on span "Saada" at bounding box center [963, 557] width 36 height 11
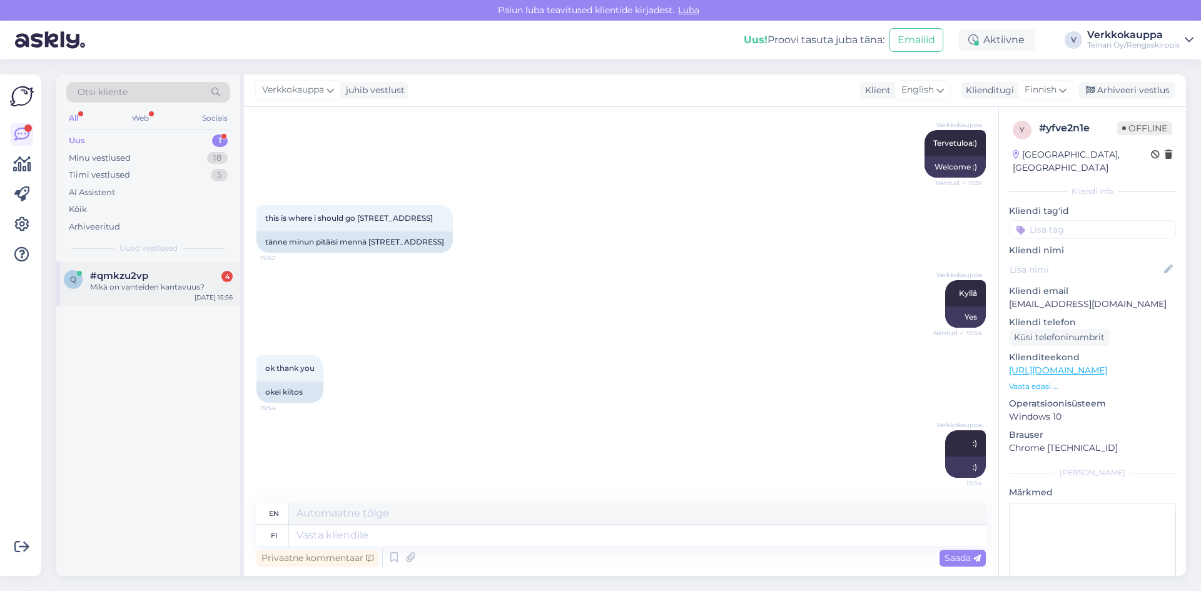
click at [125, 275] on span "#qmkzu2vp" at bounding box center [119, 275] width 58 height 11
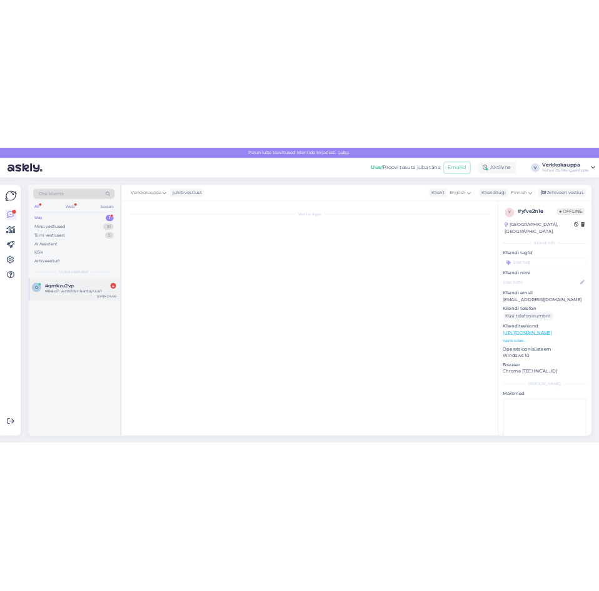
scroll to position [0, 0]
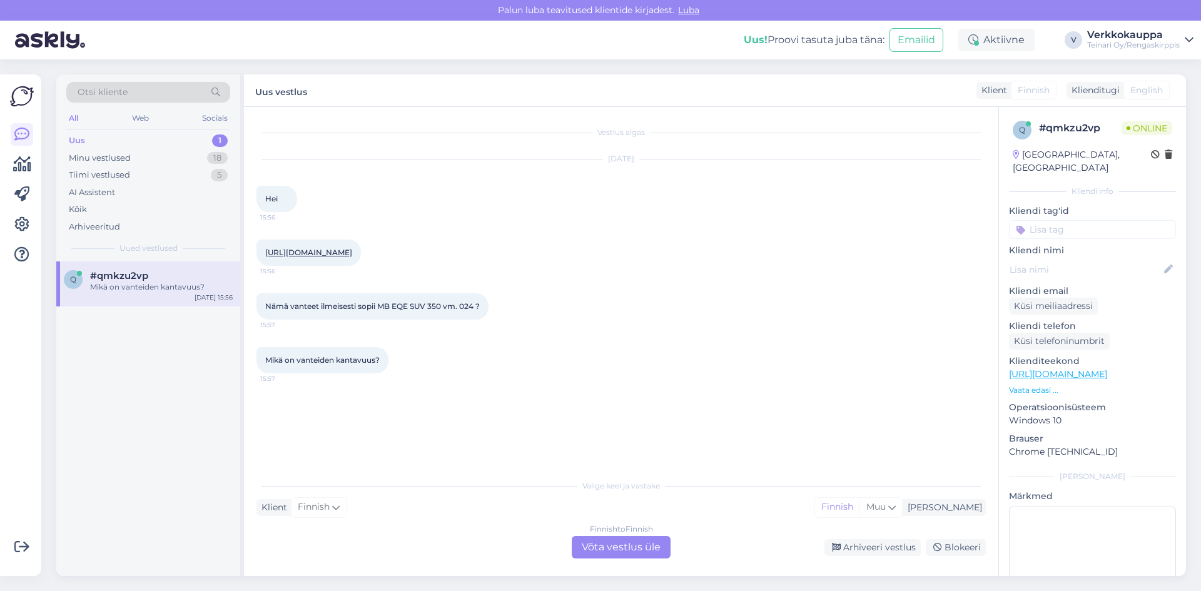
click at [327, 251] on link "[URL][DOMAIN_NAME]" at bounding box center [308, 252] width 87 height 9
click at [168, 291] on div "Mikä on vanteiden kantavuus?" at bounding box center [161, 287] width 143 height 11
click at [487, 455] on div "Vestlus algas [DATE] Hei 15:56 [URL][DOMAIN_NAME] 15:56 Nämä vanteet ilmeisesti…" at bounding box center [626, 290] width 741 height 342
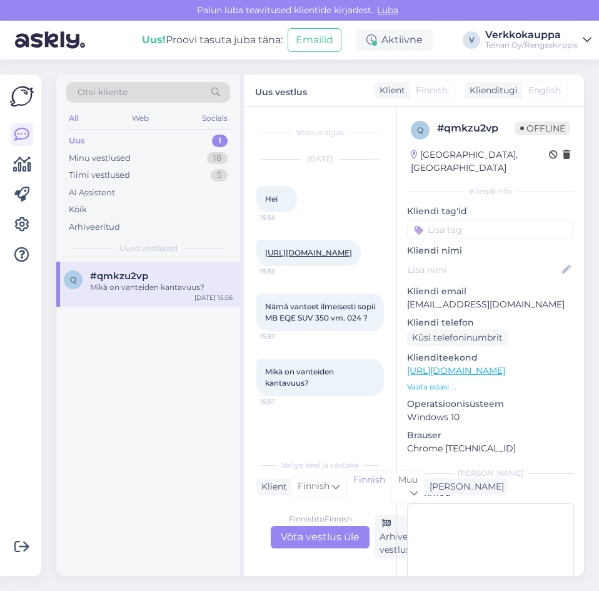
click at [333, 221] on div "[DATE] Hei 15:56" at bounding box center [320, 186] width 128 height 80
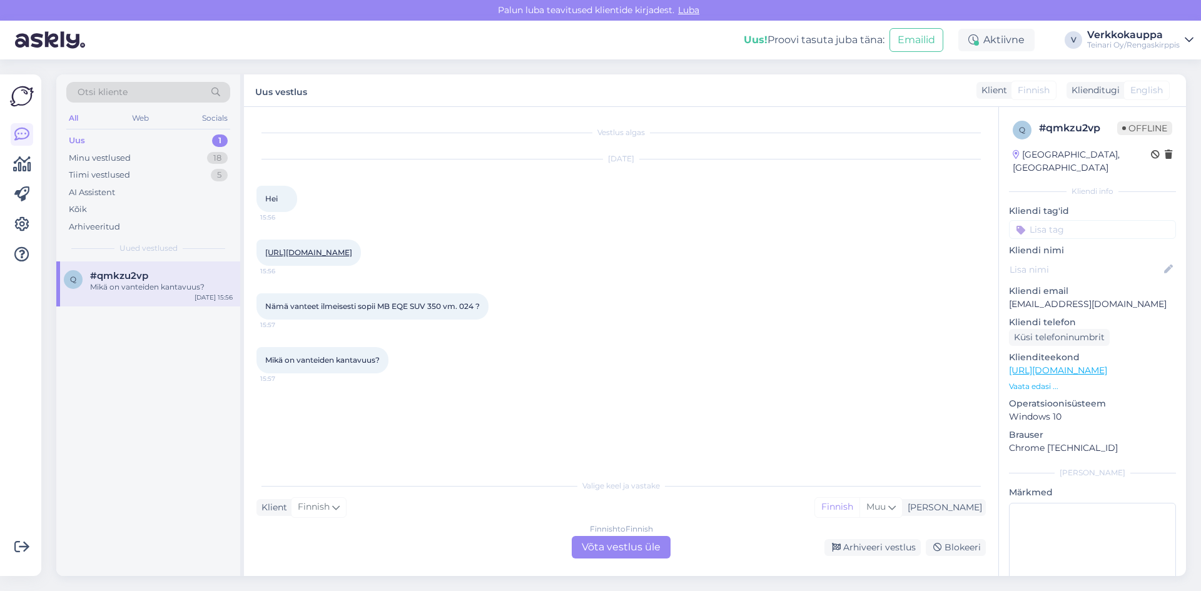
click at [509, 535] on div "Valige keel ja vastake Klient Finnish Mina Finnish Muu Finnish to Finnish Võta …" at bounding box center [620, 516] width 729 height 86
click at [607, 549] on div "Finnish to Finnish Võta vestlus üle" at bounding box center [621, 547] width 99 height 23
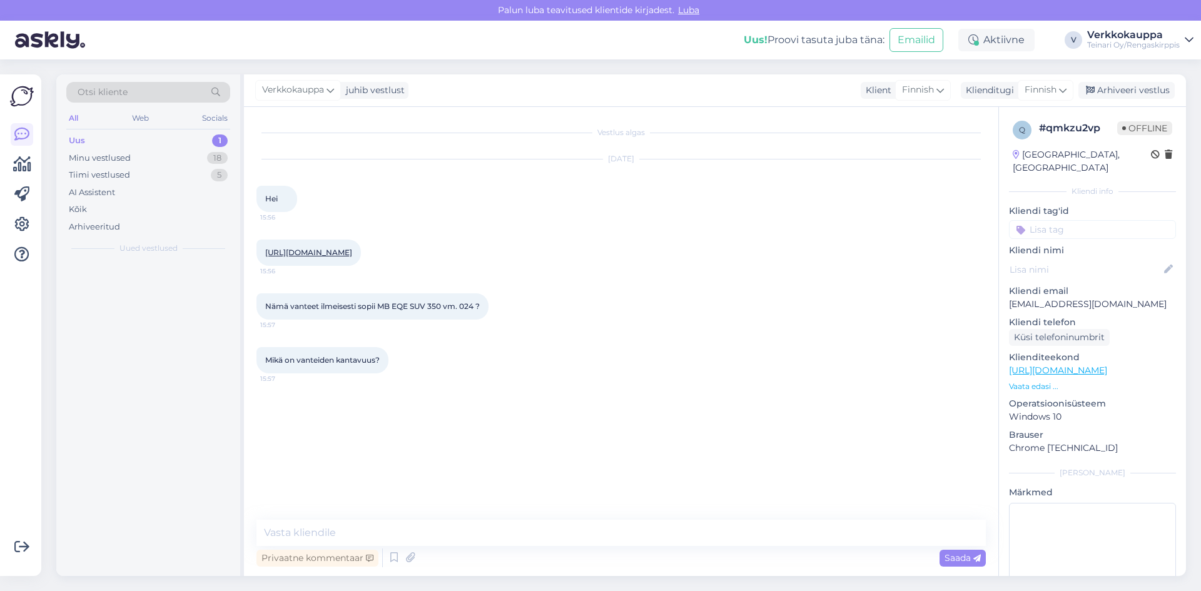
click at [361, 520] on div "Vestlus algas [DATE] Hei 15:56 [URL][DOMAIN_NAME] 15:56 Nämä vanteet ilmeisesti…" at bounding box center [621, 341] width 754 height 469
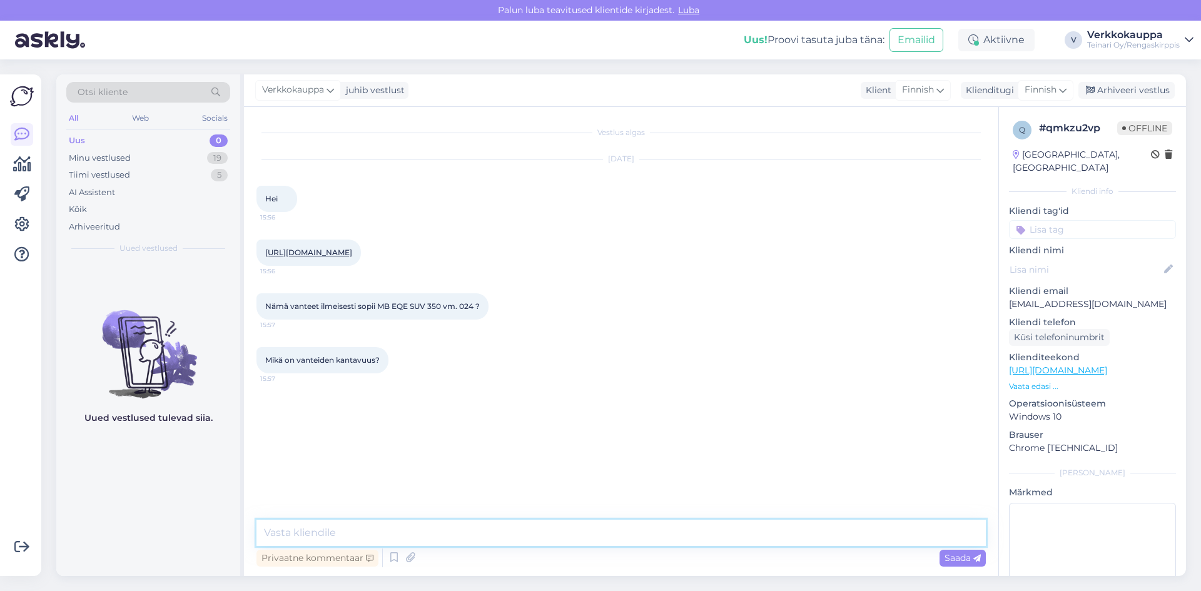
click at [352, 525] on textarea at bounding box center [620, 533] width 729 height 26
